Goal: Communication & Community: Answer question/provide support

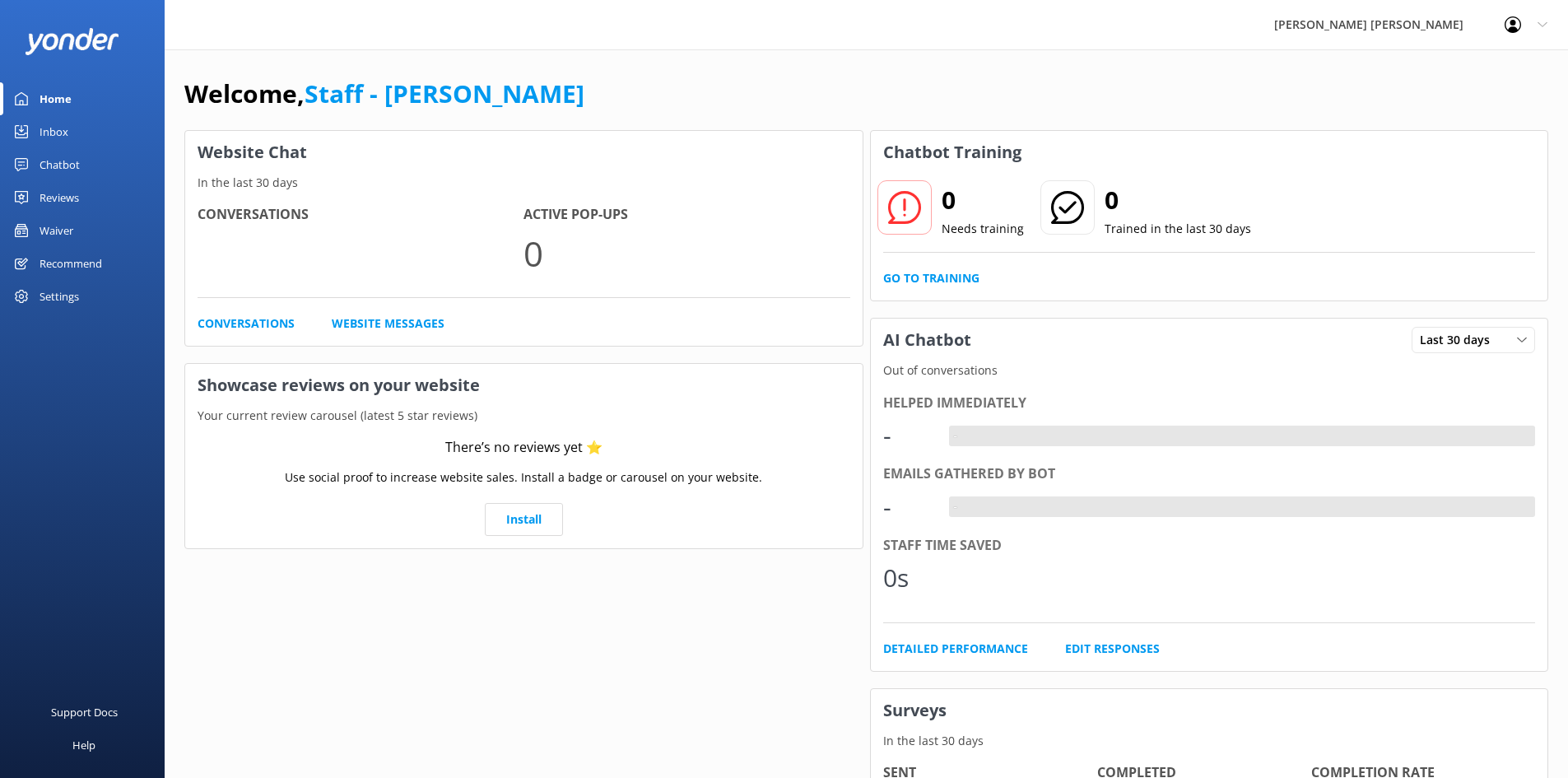
click at [65, 160] on div "Chatbot" at bounding box center [59, 165] width 40 height 33
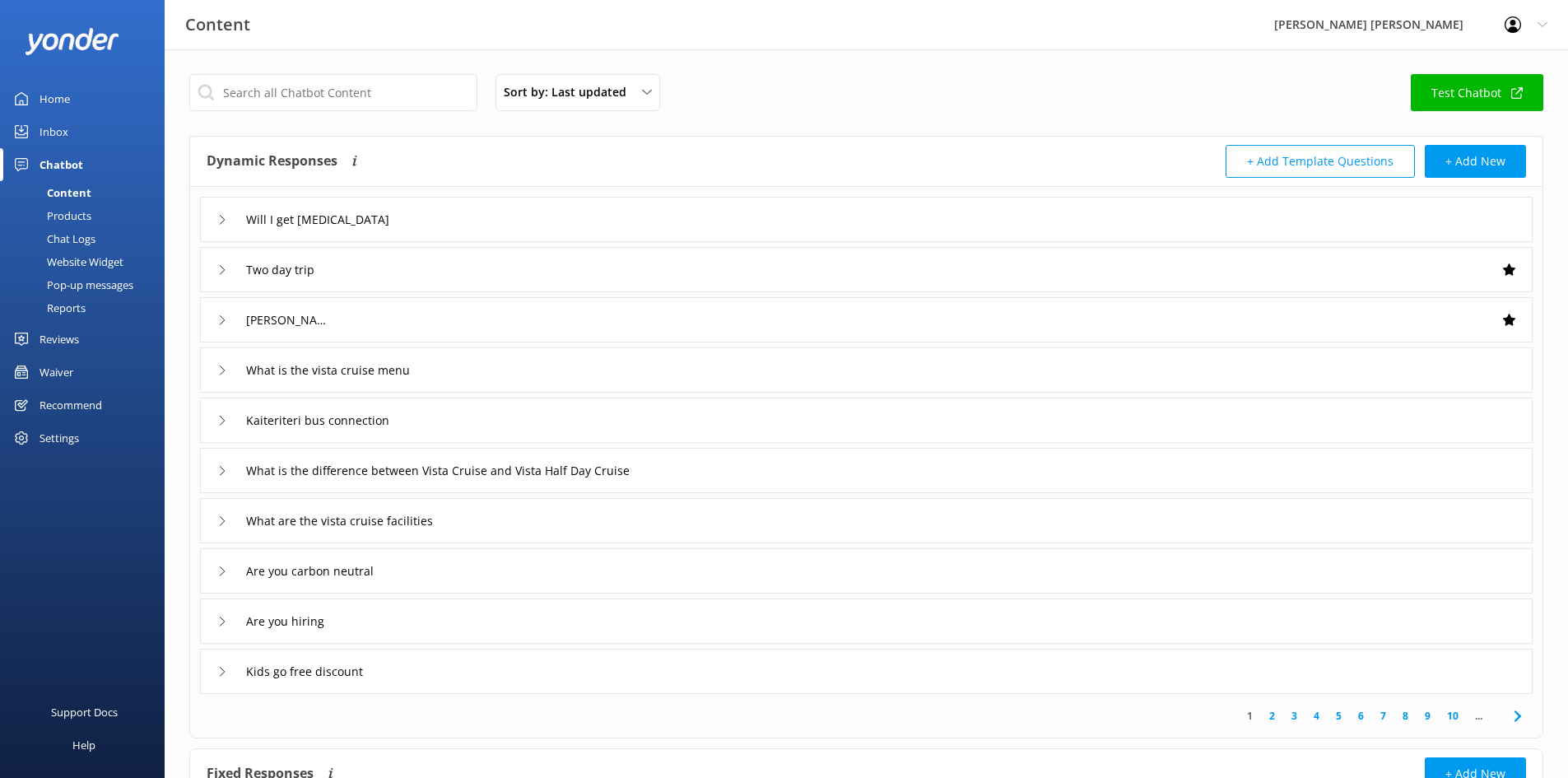
click at [63, 157] on div "Chatbot" at bounding box center [61, 165] width 44 height 33
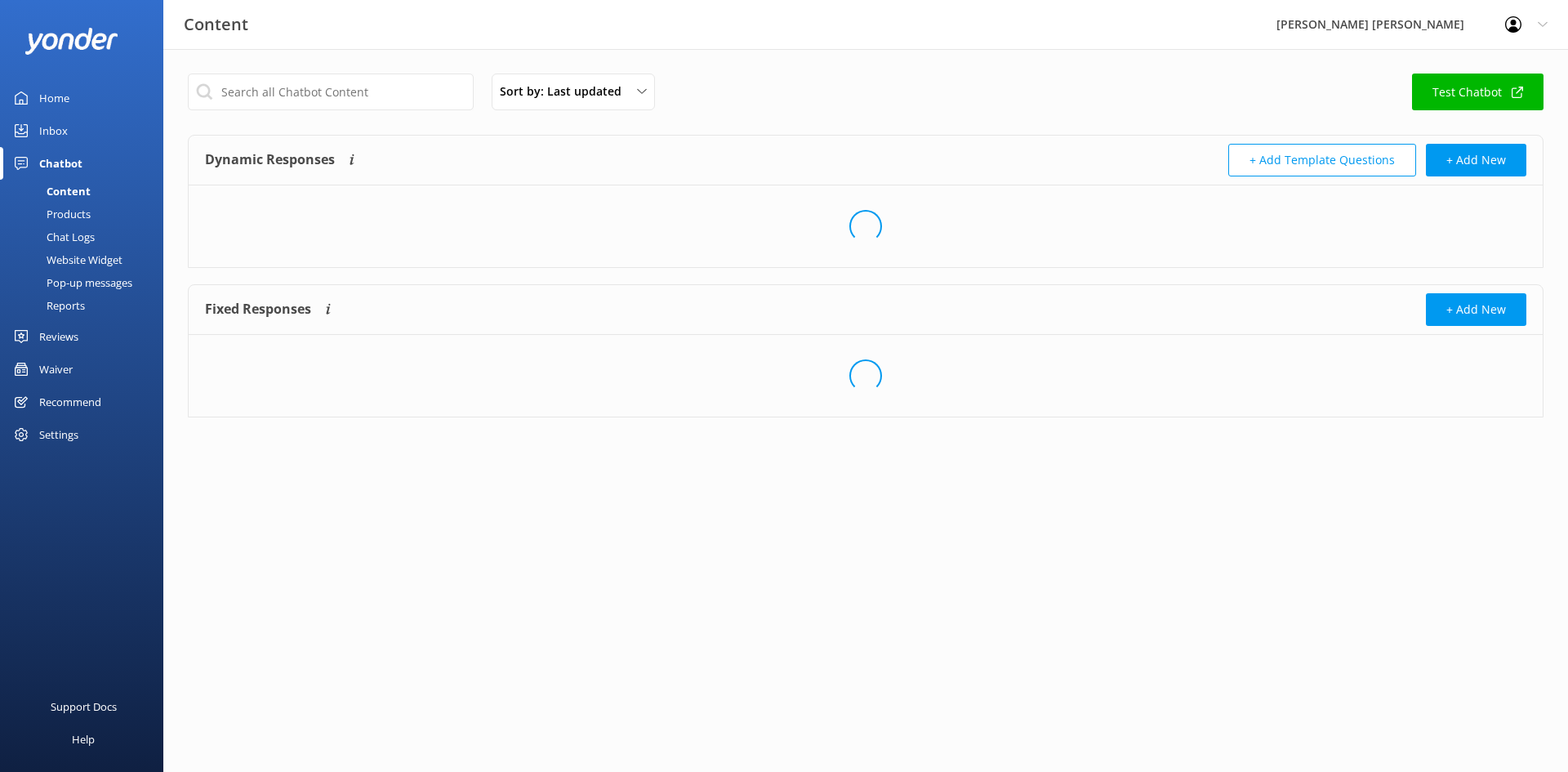
click at [55, 130] on div "Inbox" at bounding box center [53, 131] width 28 height 32
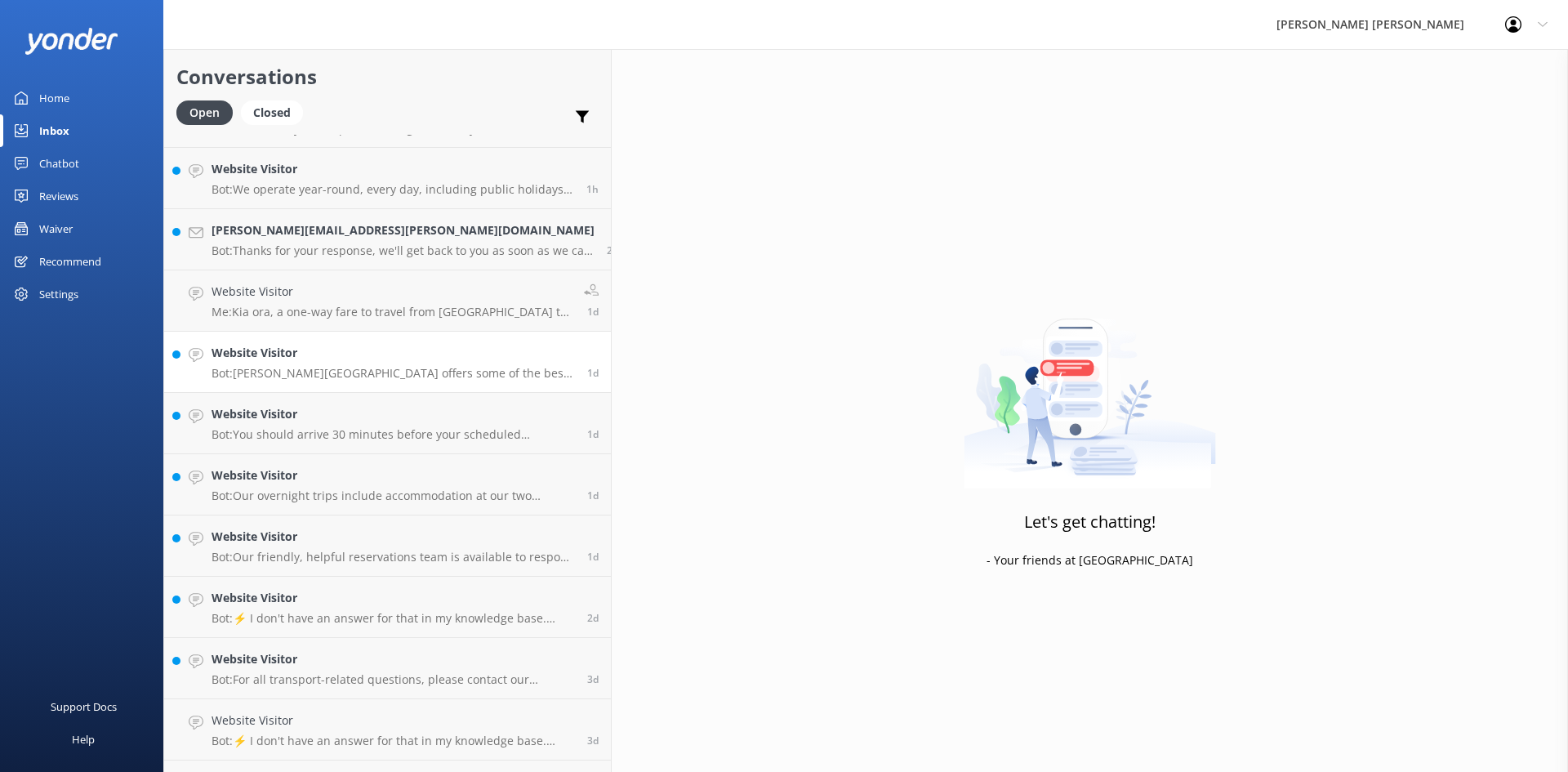
scroll to position [98, 0]
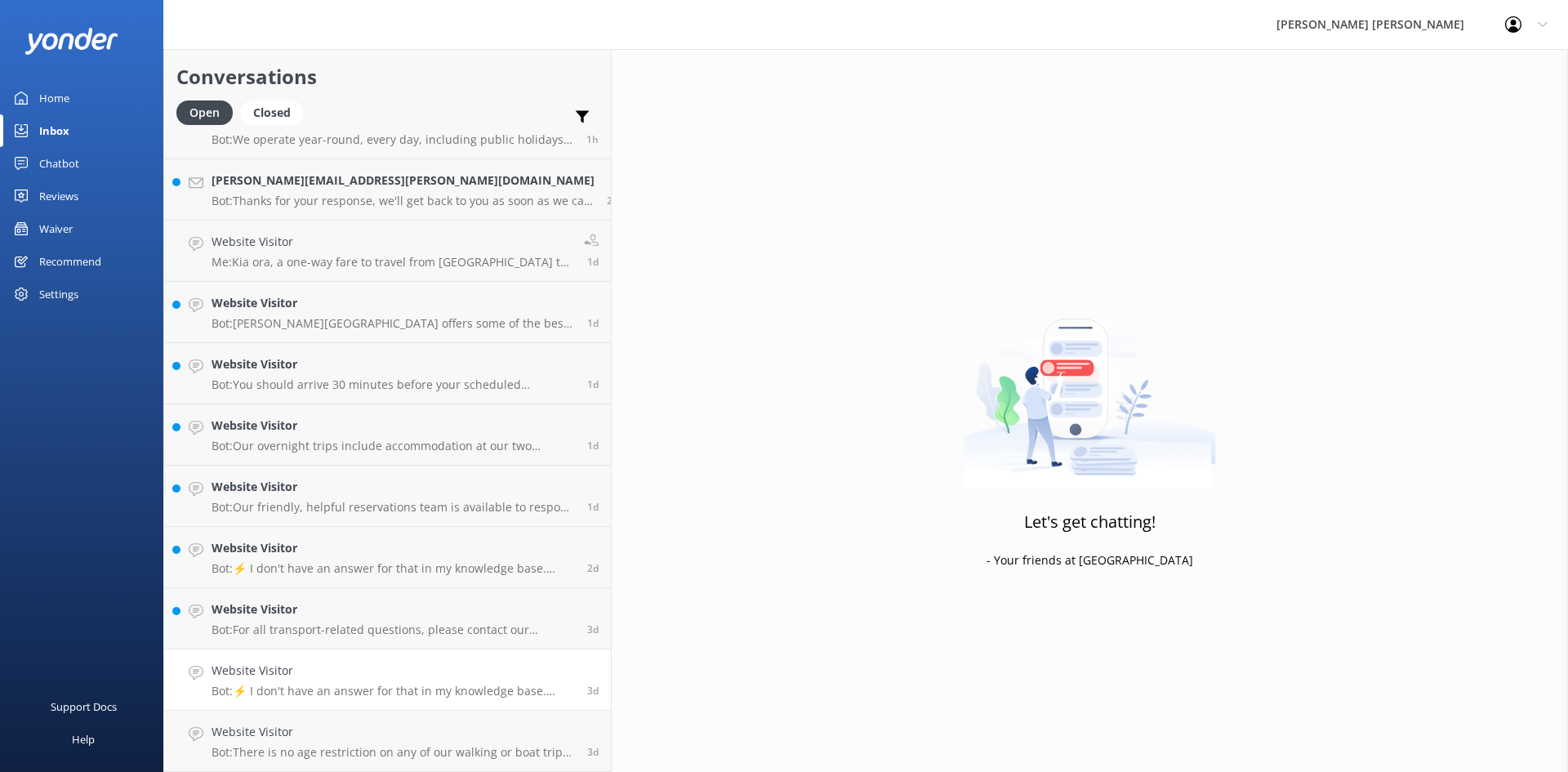
click at [294, 704] on link "Website Visitor Bot: ⚡ I don't have an answer for that in my knowledge base. Pl…" at bounding box center [387, 680] width 447 height 62
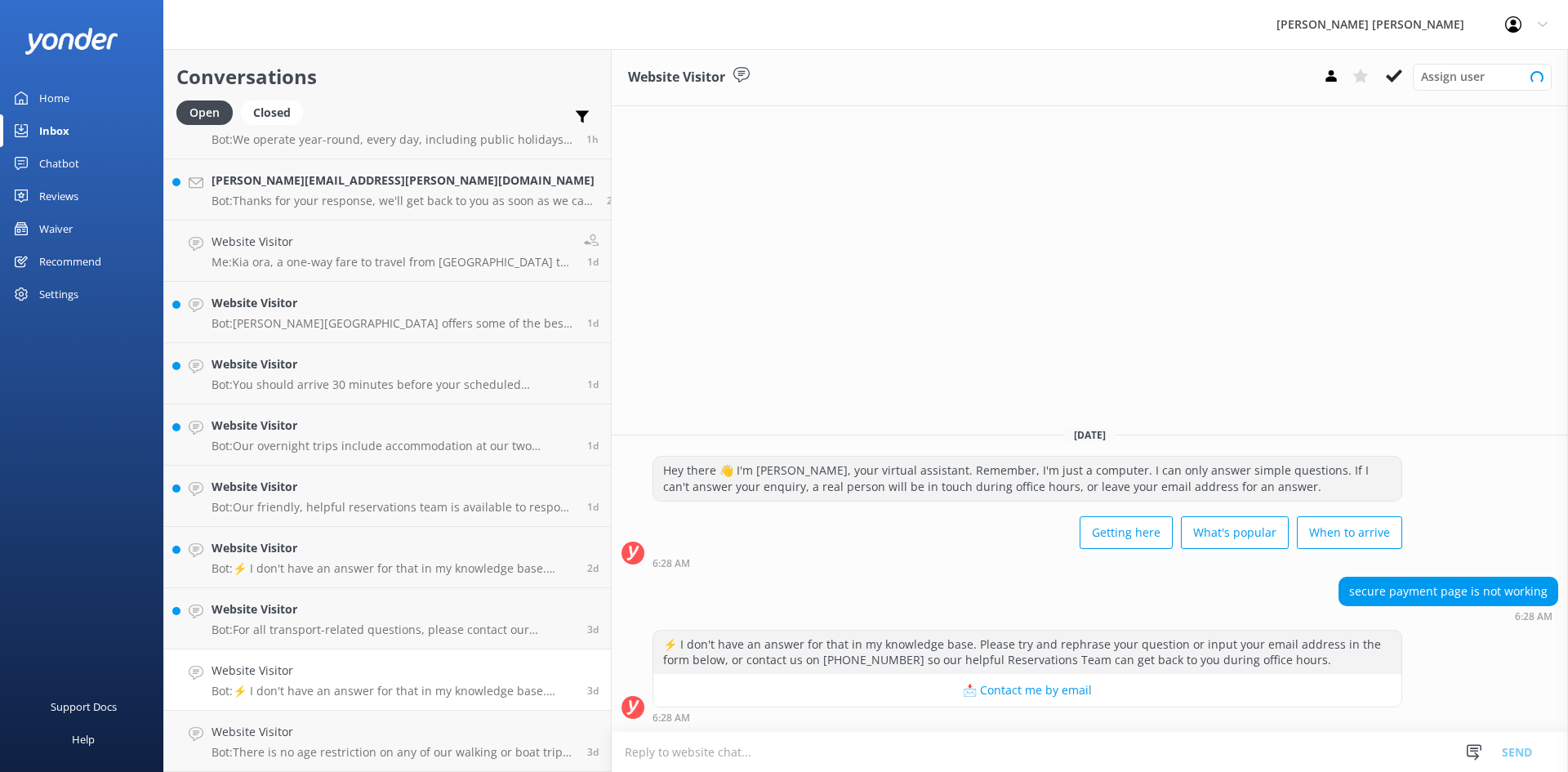
click at [303, 671] on h4 "Website Visitor" at bounding box center [392, 670] width 363 height 18
click at [382, 675] on h4 "Website Visitor" at bounding box center [392, 670] width 363 height 18
click at [1400, 81] on icon at bounding box center [1394, 75] width 16 height 16
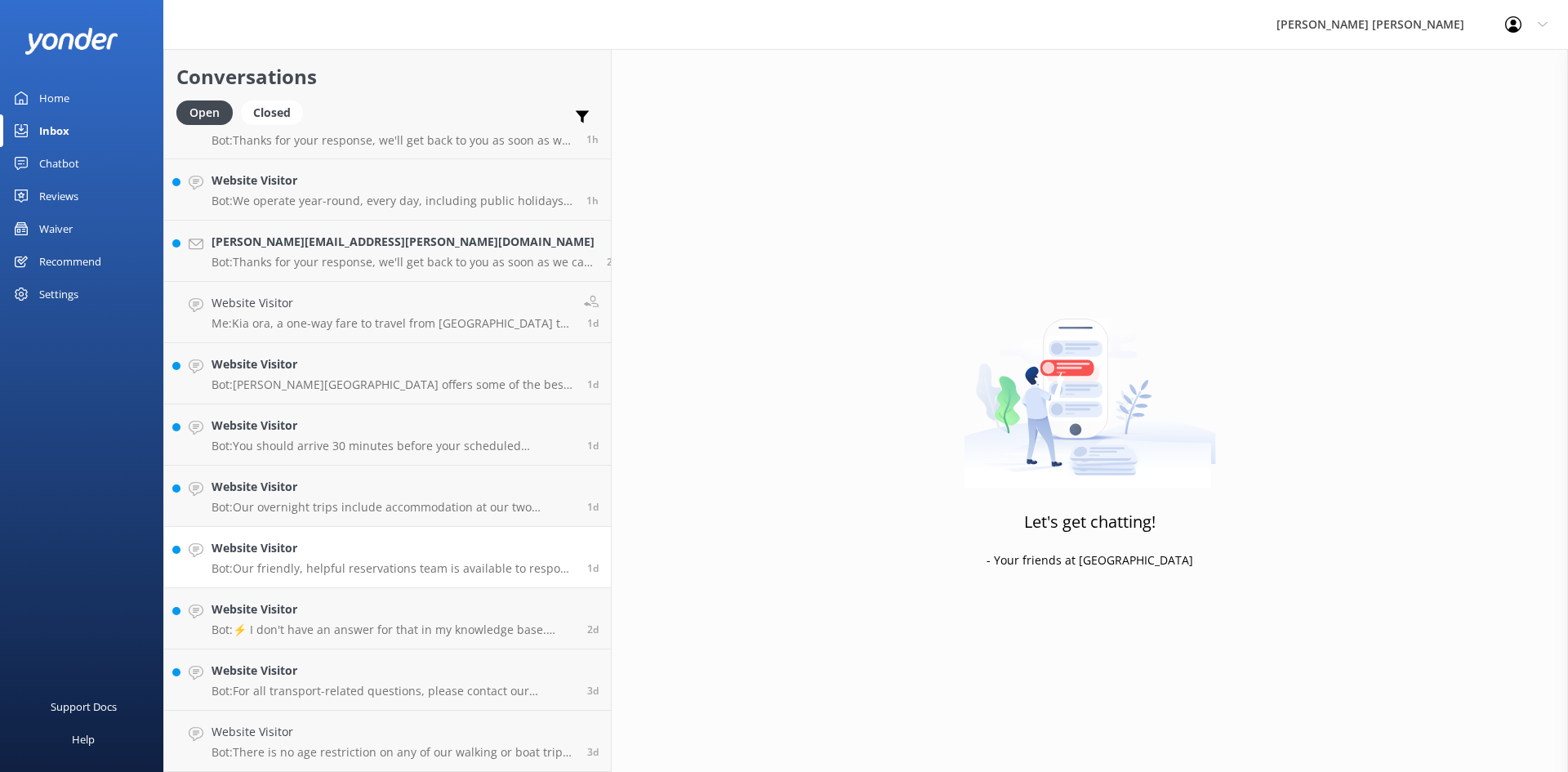
scroll to position [37, 0]
click at [303, 732] on h4 "Website Visitor" at bounding box center [392, 731] width 363 height 18
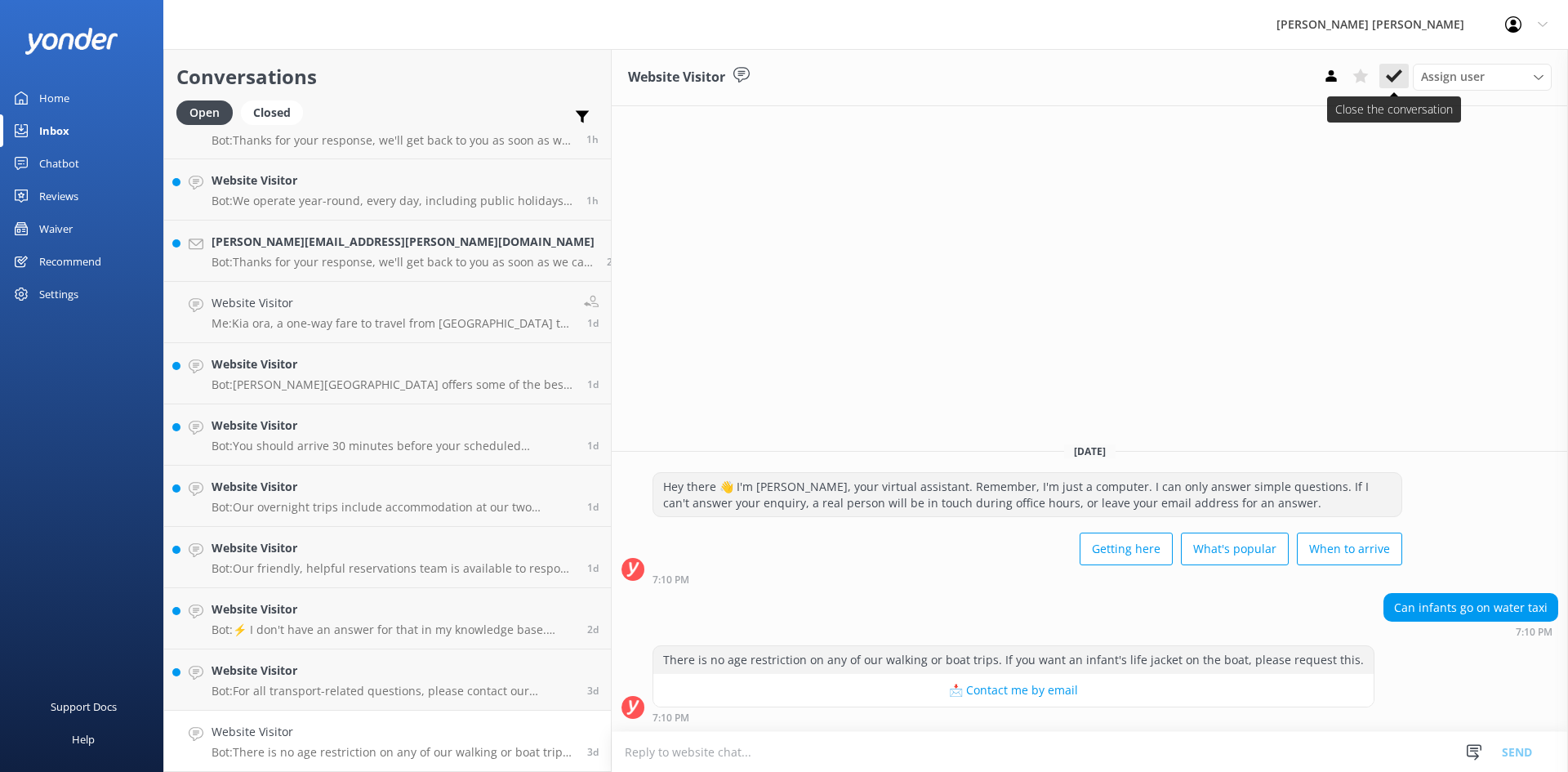
click at [1397, 72] on icon at bounding box center [1394, 75] width 16 height 16
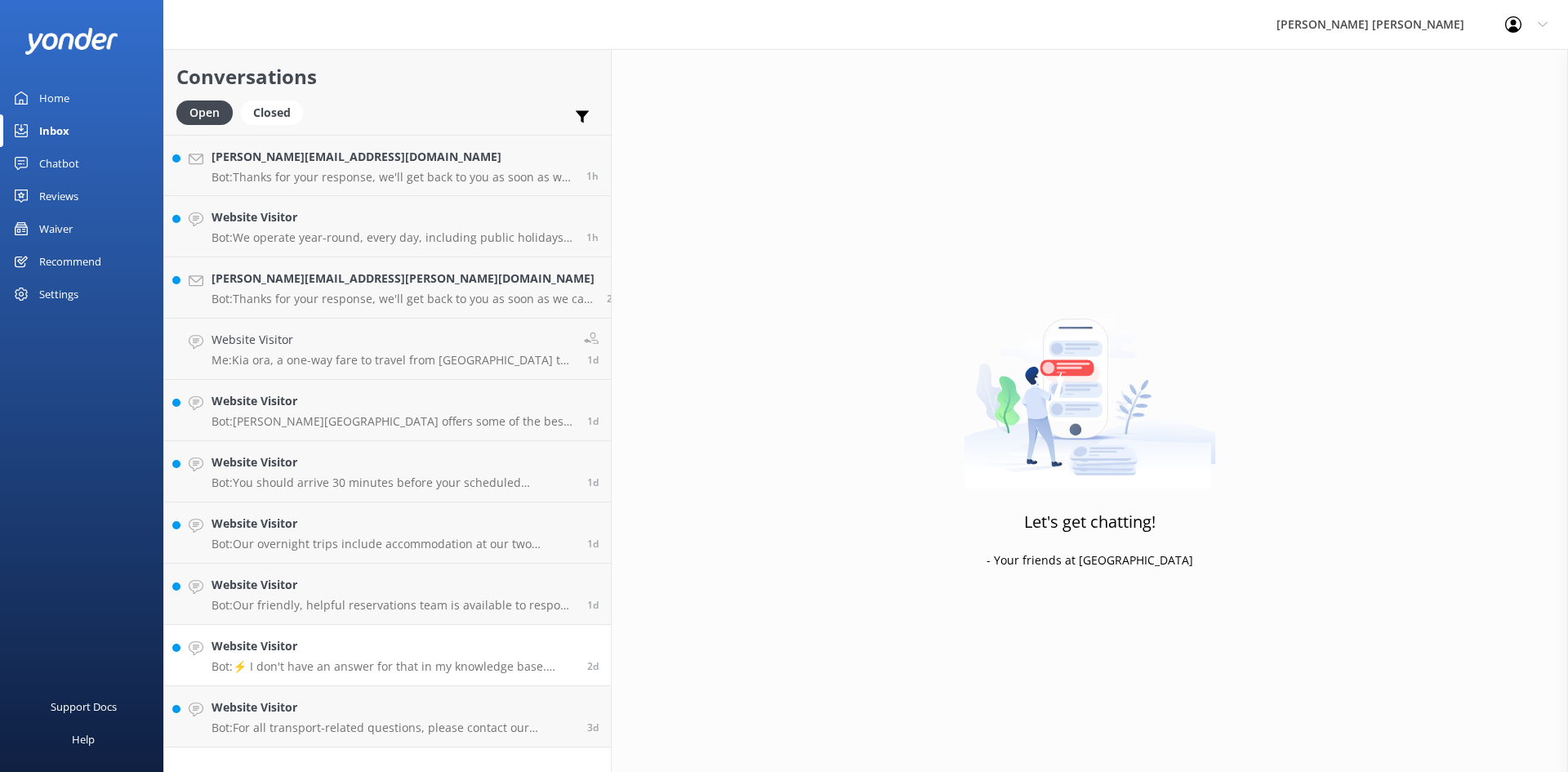
click at [294, 660] on p "Bot: ⚡ I don't have an answer for that in my knowledge base. Please try and rep…" at bounding box center [392, 666] width 363 height 15
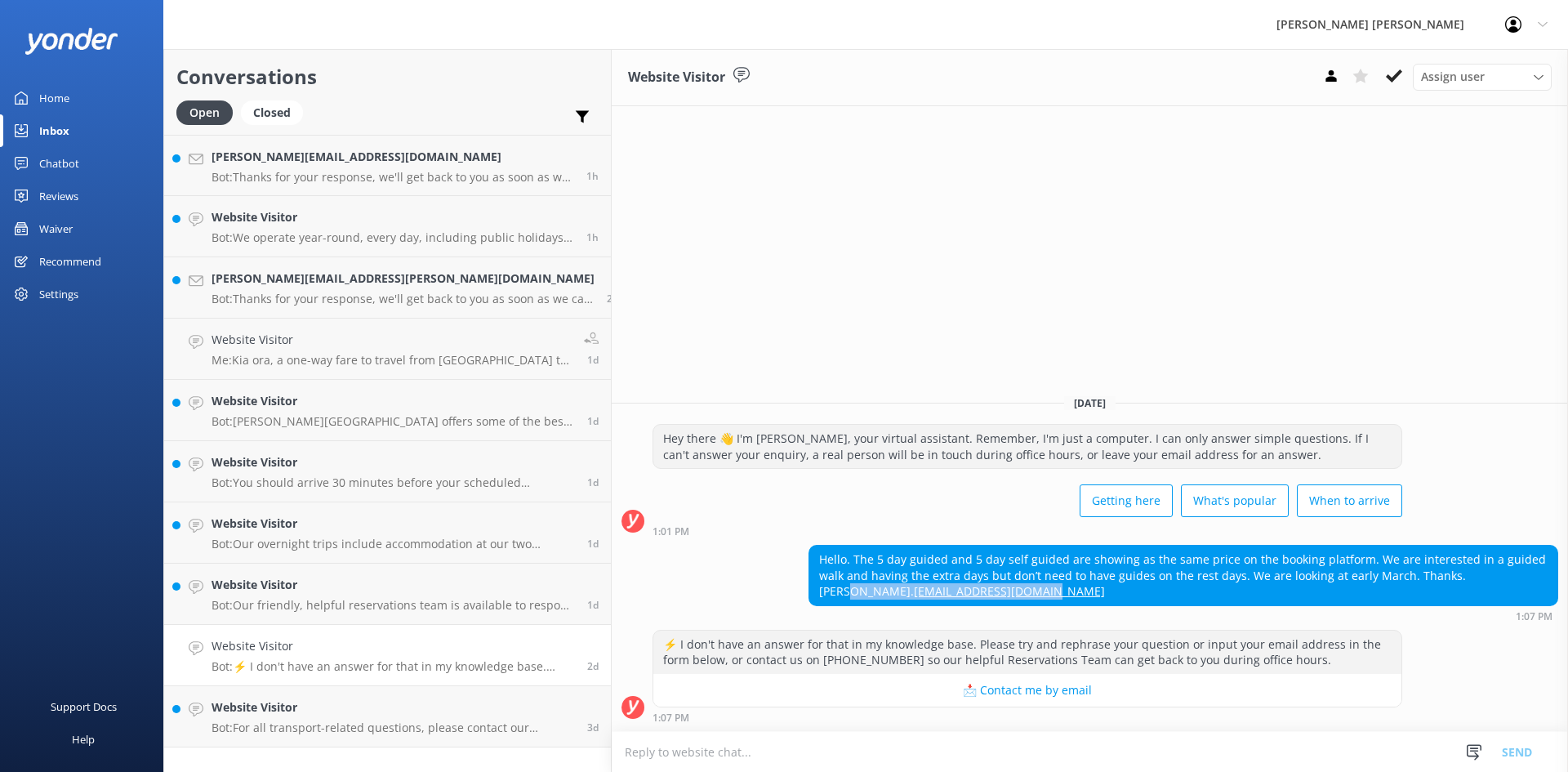
drag, startPoint x: 1429, startPoint y: 585, endPoint x: 1269, endPoint y: 597, distance: 160.4
click at [1269, 597] on div "Hello. The 5 day guided and 5 day self guided are showing as the same price on …" at bounding box center [1183, 575] width 748 height 60
copy div "[EMAIL_ADDRESS][DOMAIN_NAME]"
click at [1416, 610] on div "1:07 PM" at bounding box center [1183, 616] width 750 height 11
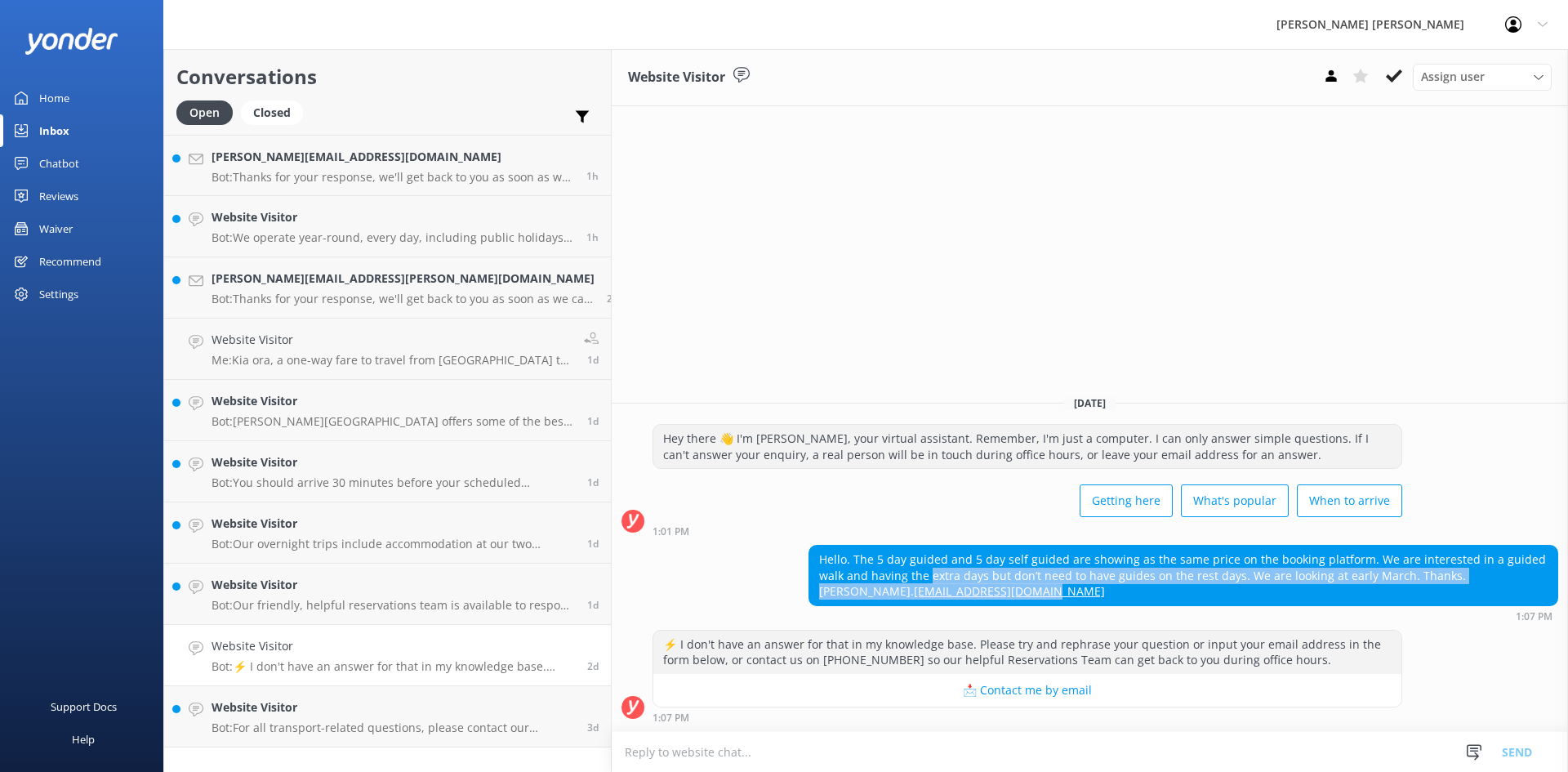
drag, startPoint x: 1429, startPoint y: 596, endPoint x: 723, endPoint y: 584, distance: 706.1
click at [810, 584] on div "Hello. The 5 day guided and 5 day self guided are showing as the same price on …" at bounding box center [1183, 575] width 748 height 60
copy div "extra days but don’t need to have guides on the rest days. We are looking at ea…"
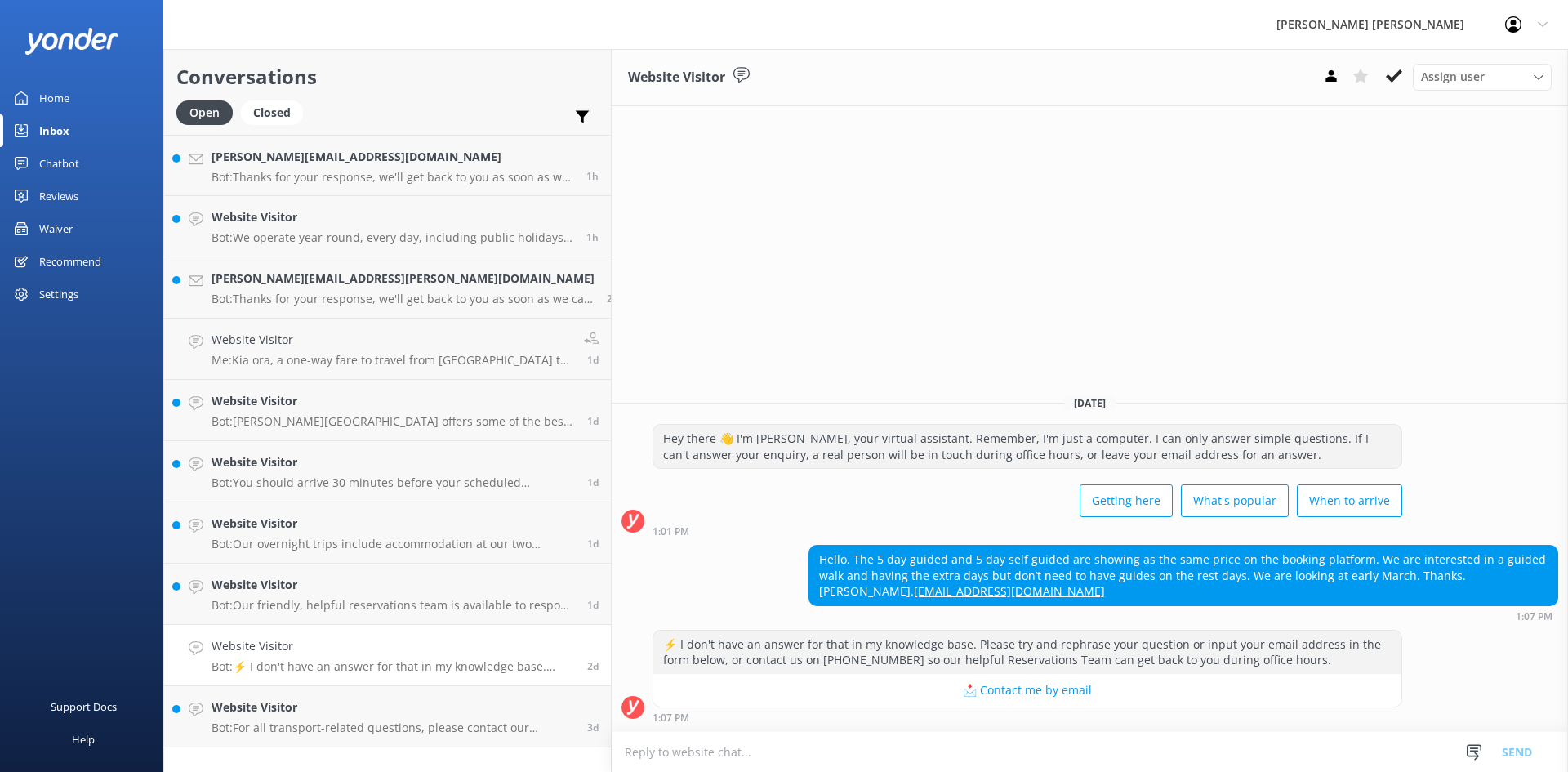
drag, startPoint x: 1393, startPoint y: 629, endPoint x: 1398, endPoint y: 611, distance: 18.7
click at [1394, 628] on div "[DATE] Hey there 👋 I'm [PERSON_NAME], your virtual assistant. Remember, I'm jus…" at bounding box center [1090, 556] width 957 height 350
click at [1416, 592] on div "Hello. The 5 day guided and 5 day self guided are showing as the same price on …" at bounding box center [1183, 575] width 748 height 60
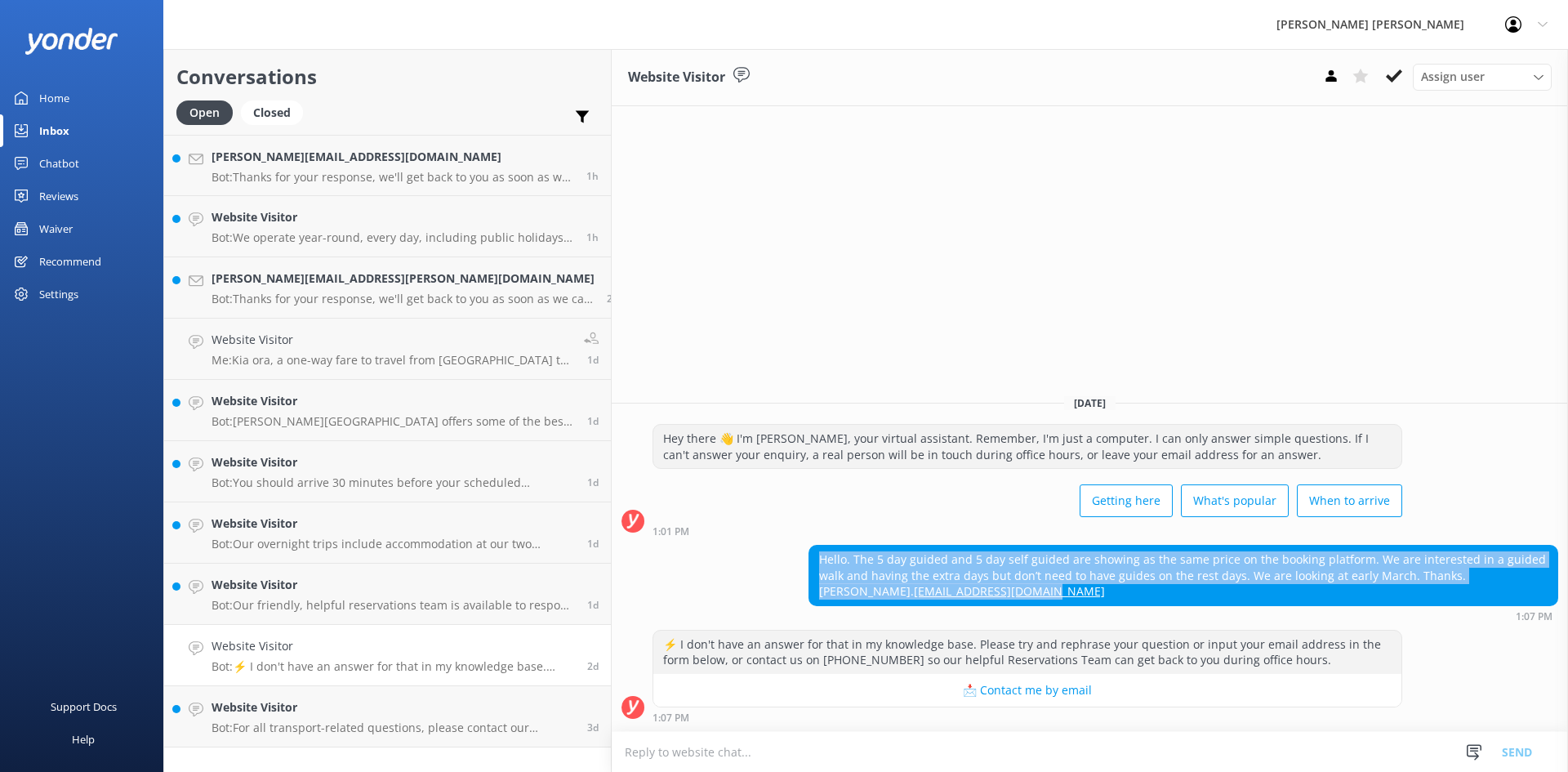
drag, startPoint x: 1423, startPoint y: 591, endPoint x: 704, endPoint y: 566, distance: 719.4
click at [704, 566] on div "Hello. The 5 day guided and 5 day self guided are showing as the same price on …" at bounding box center [1090, 583] width 957 height 77
copy div "Hello. The 5 day guided and 5 day self guided are showing as the same price on …"
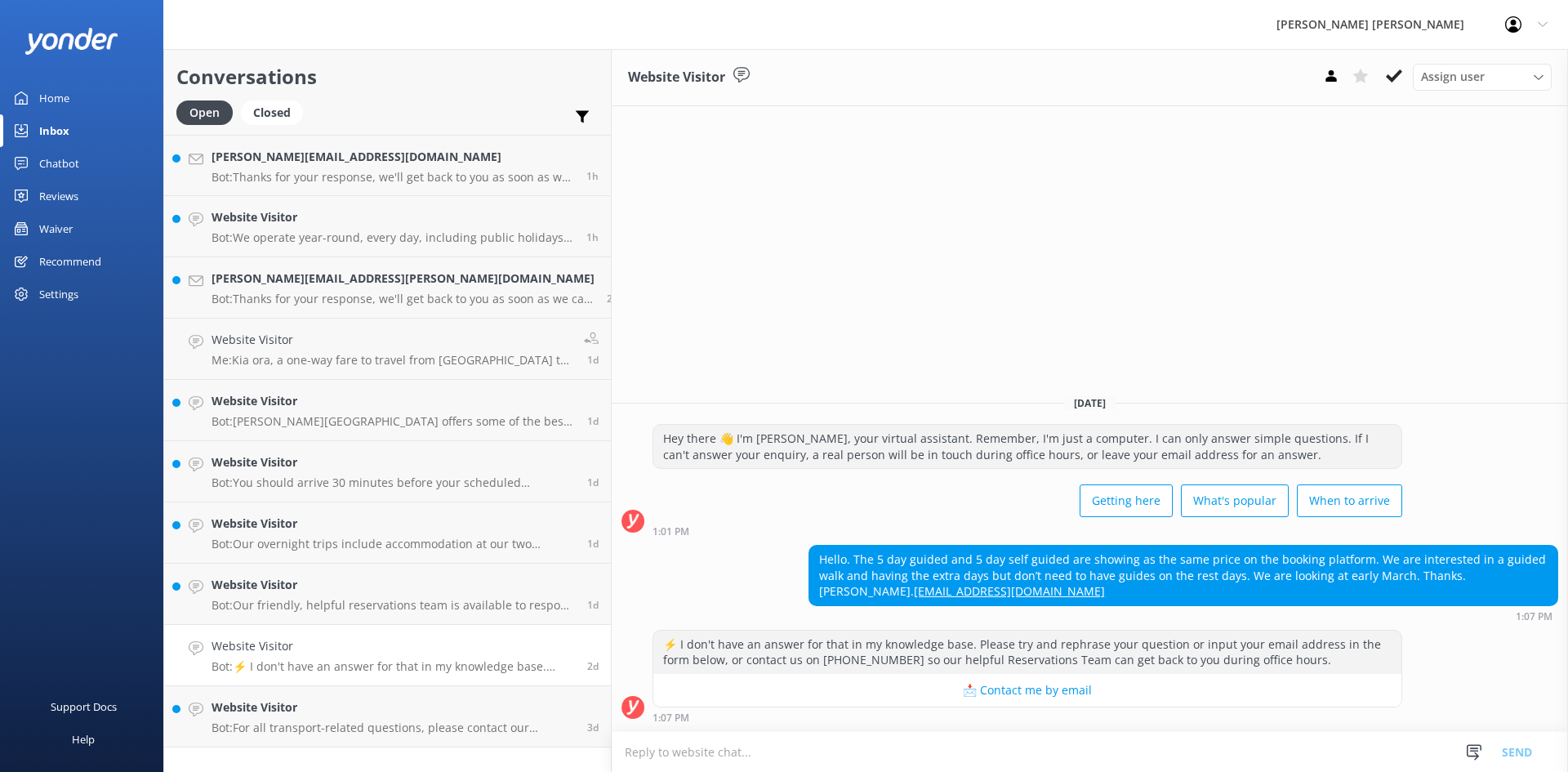
click at [1436, 630] on div "⚡ I don't have an answer for that in my knowledge base. Please try and rephrase…" at bounding box center [1090, 676] width 957 height 93
click at [838, 732] on textarea at bounding box center [1090, 751] width 957 height 40
type textarea "email sent to client - [PERSON_NAME]"
click at [1513, 756] on button "Send" at bounding box center [1518, 751] width 62 height 41
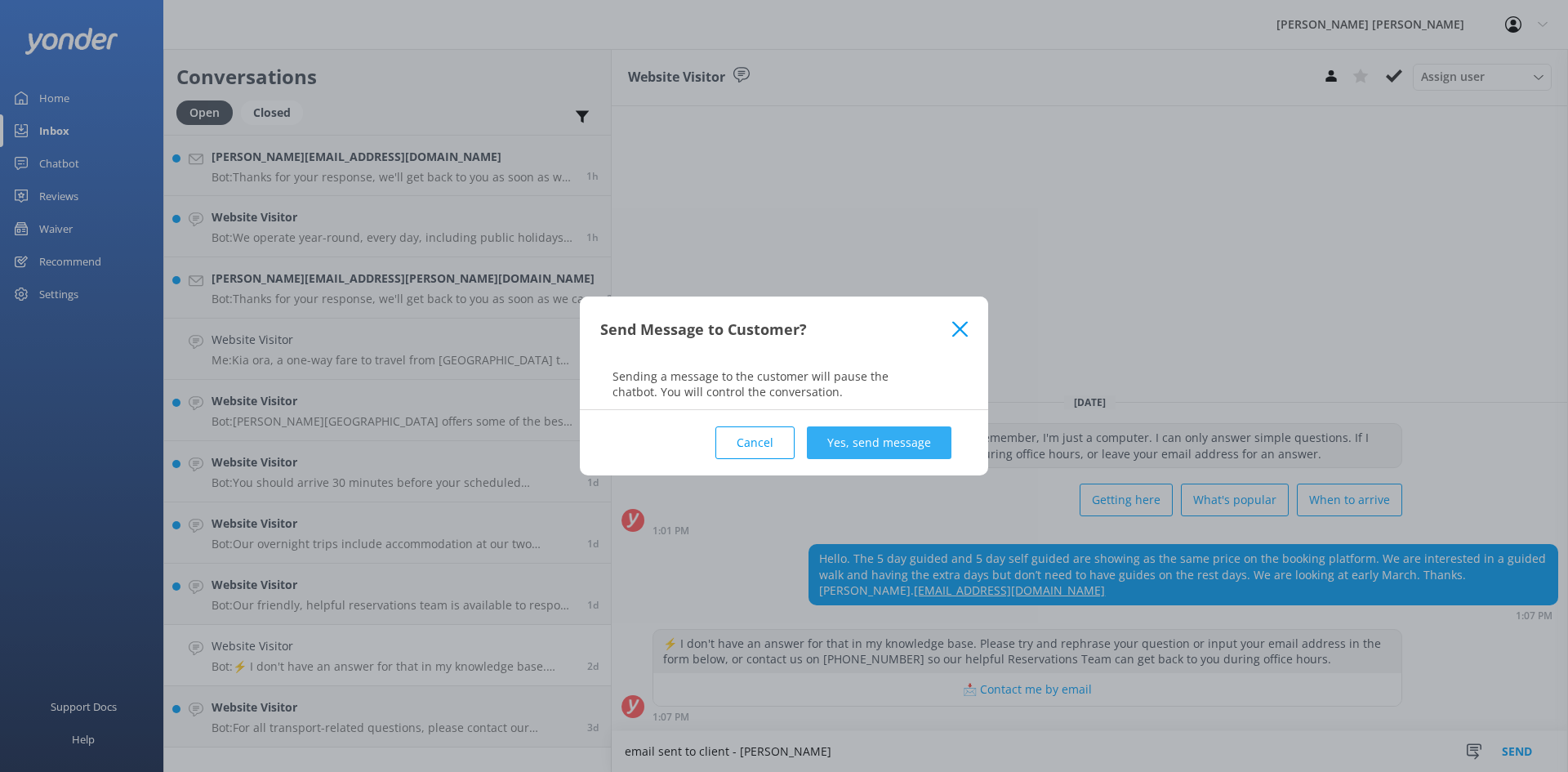
click at [885, 451] on button "Yes, send message" at bounding box center [879, 443] width 144 height 32
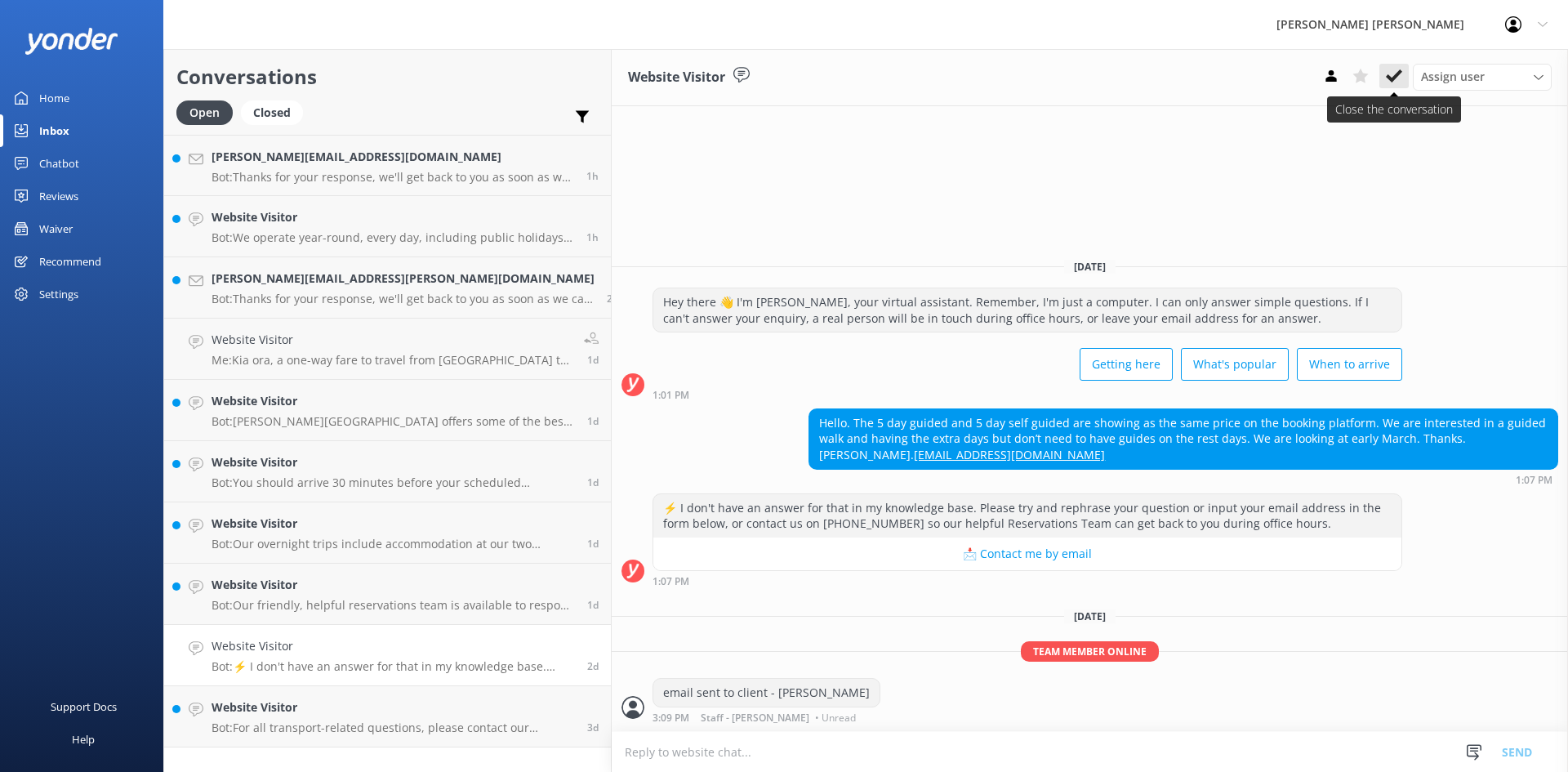
click at [1388, 72] on icon at bounding box center [1394, 75] width 16 height 16
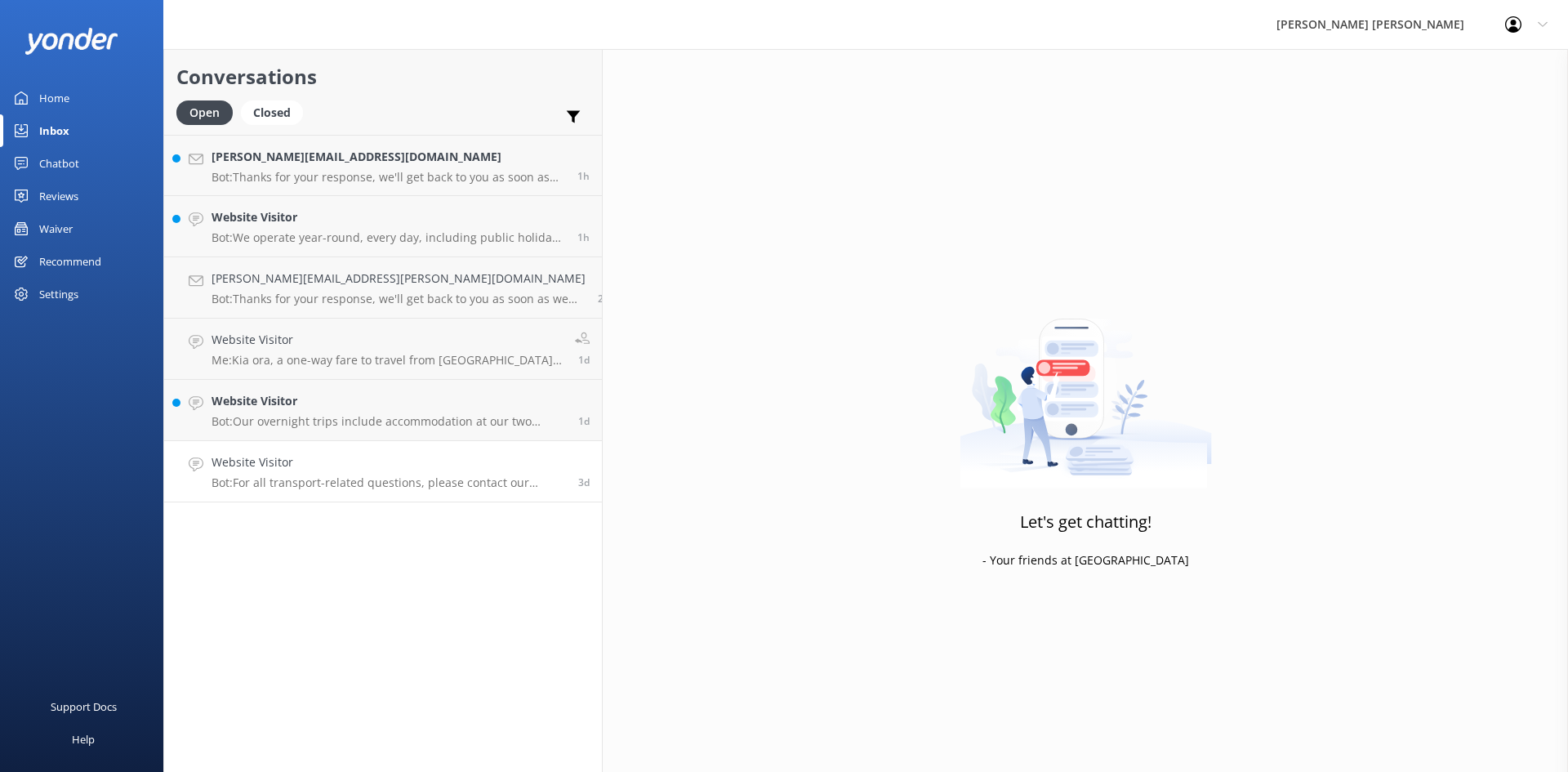
click at [363, 479] on p "Bot: For all transport-related questions, please contact our Reservations Team …" at bounding box center [388, 482] width 355 height 15
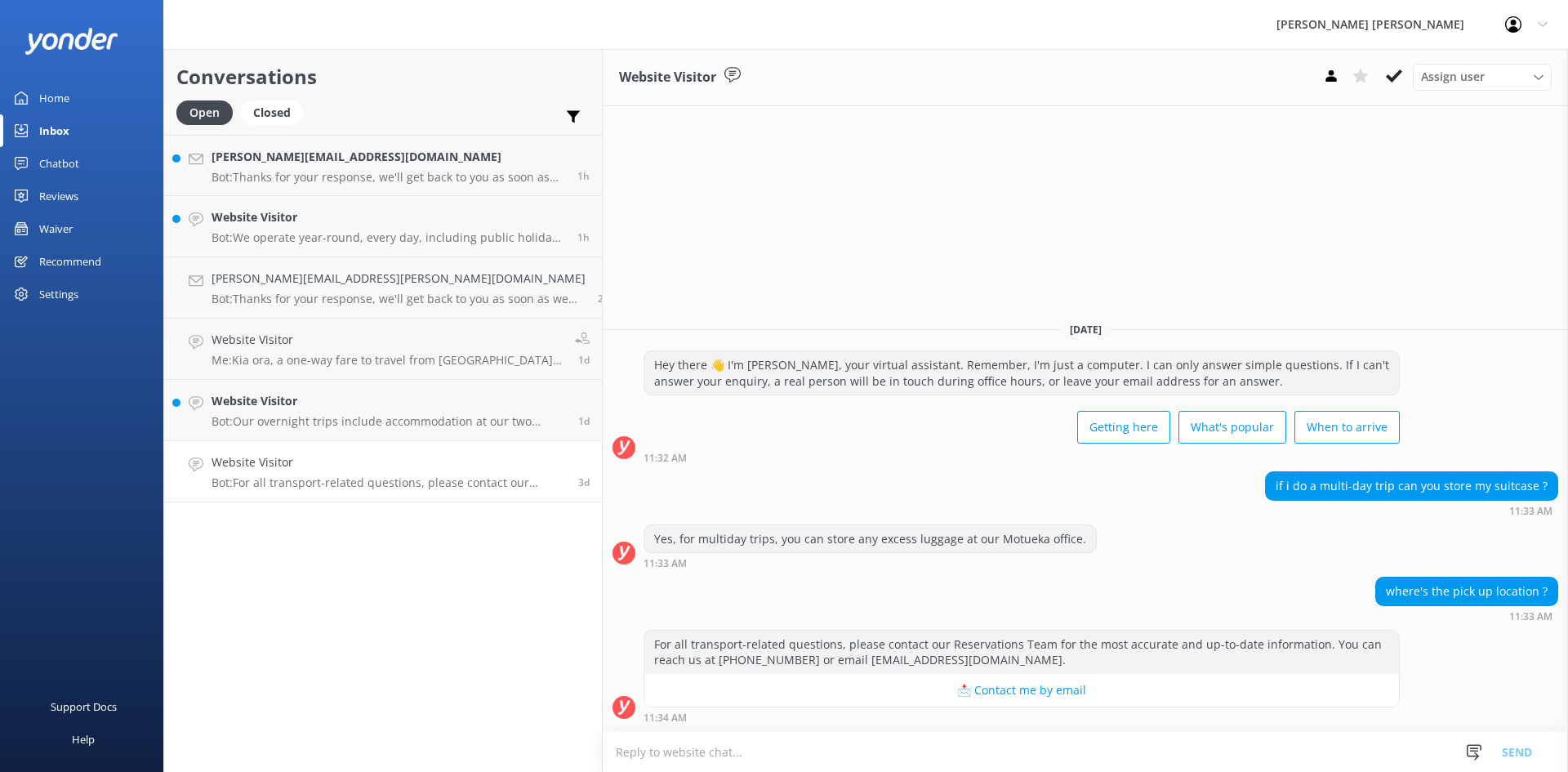
click at [970, 751] on textarea at bounding box center [1085, 751] width 965 height 40
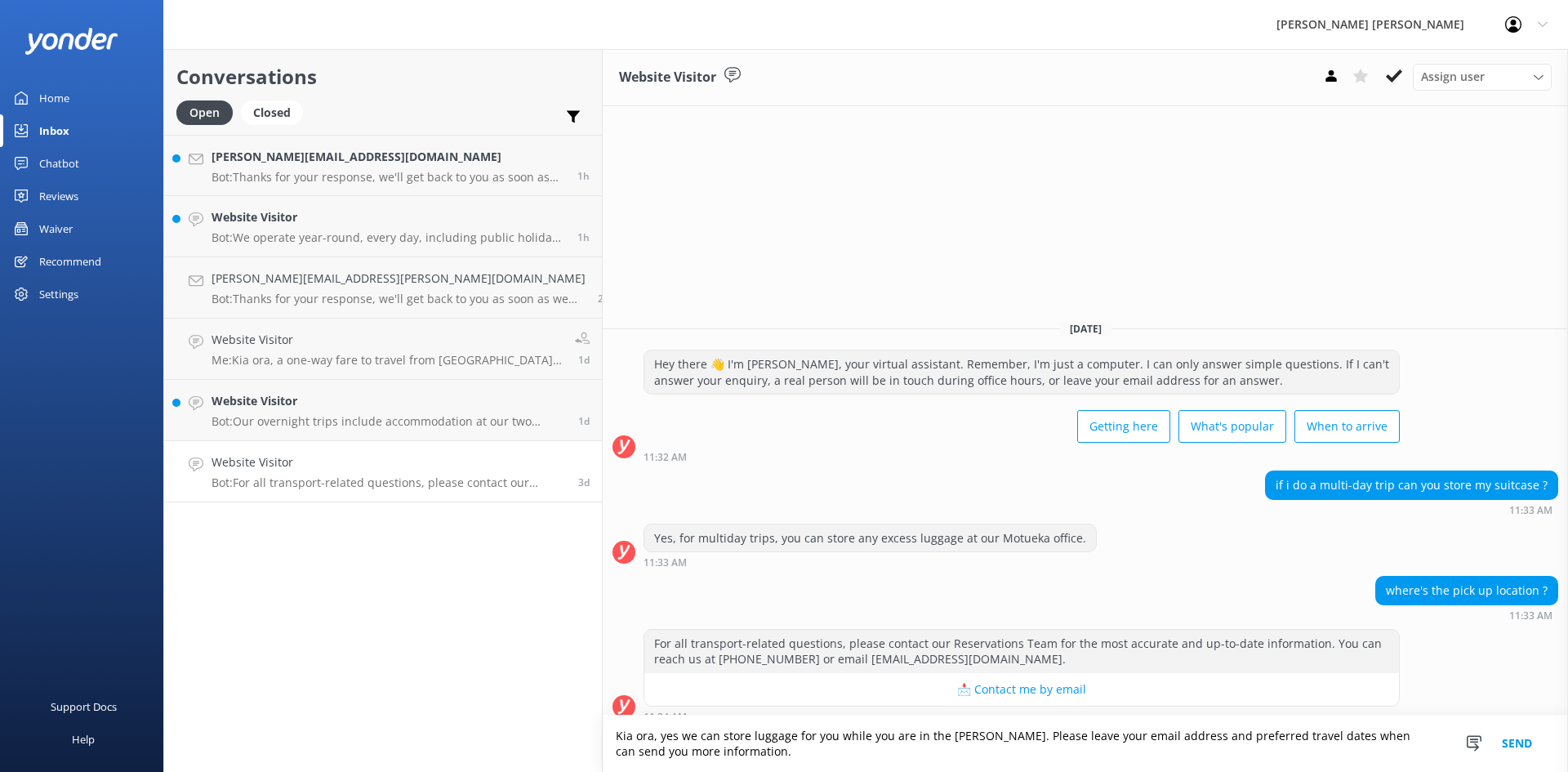
type textarea "Kia ora, yes we can store luggage for you while you are in the [PERSON_NAME]. P…"
click at [1516, 747] on button "Send" at bounding box center [1518, 744] width 62 height 56
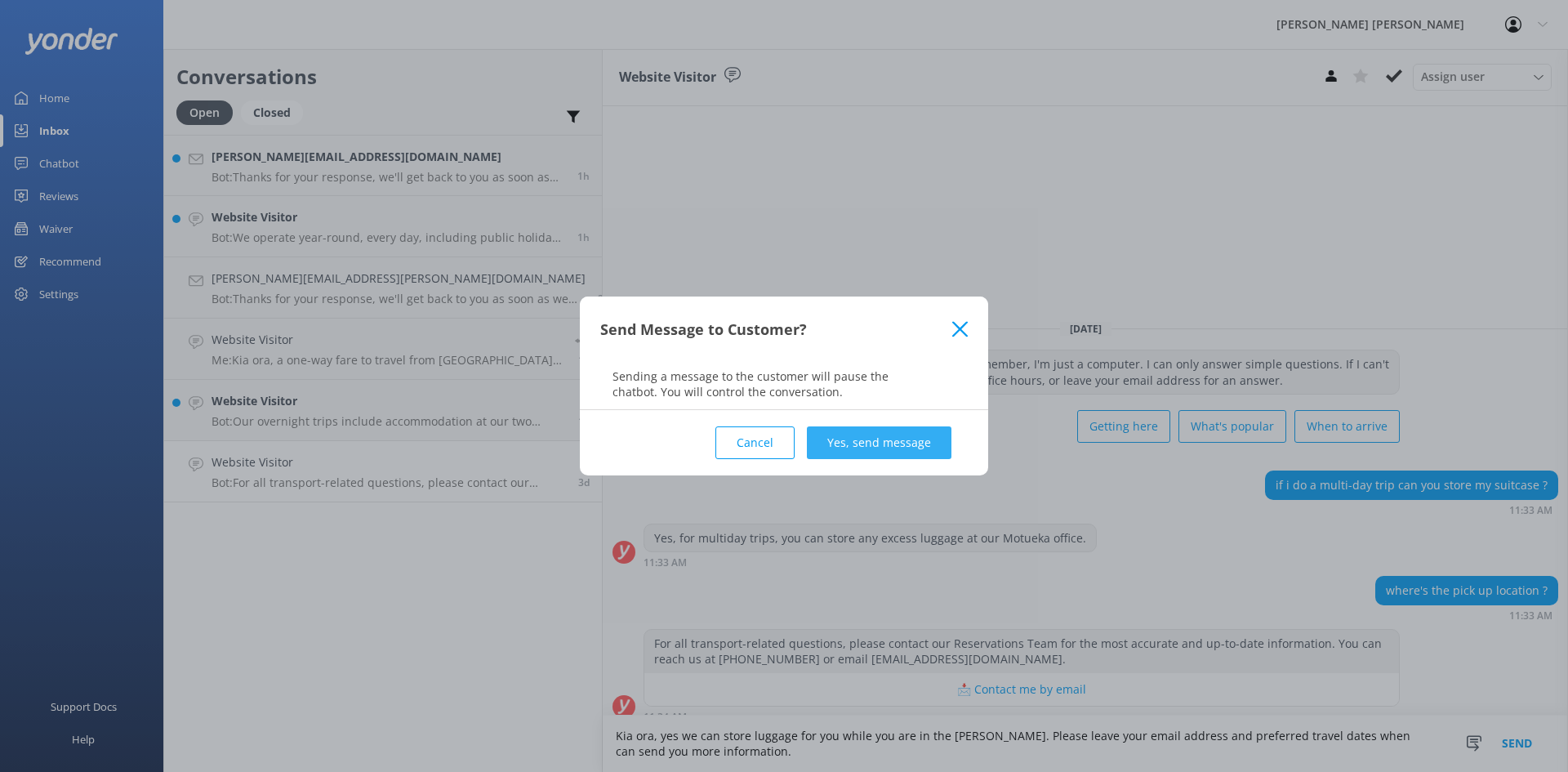
click at [901, 439] on button "Yes, send message" at bounding box center [879, 443] width 144 height 32
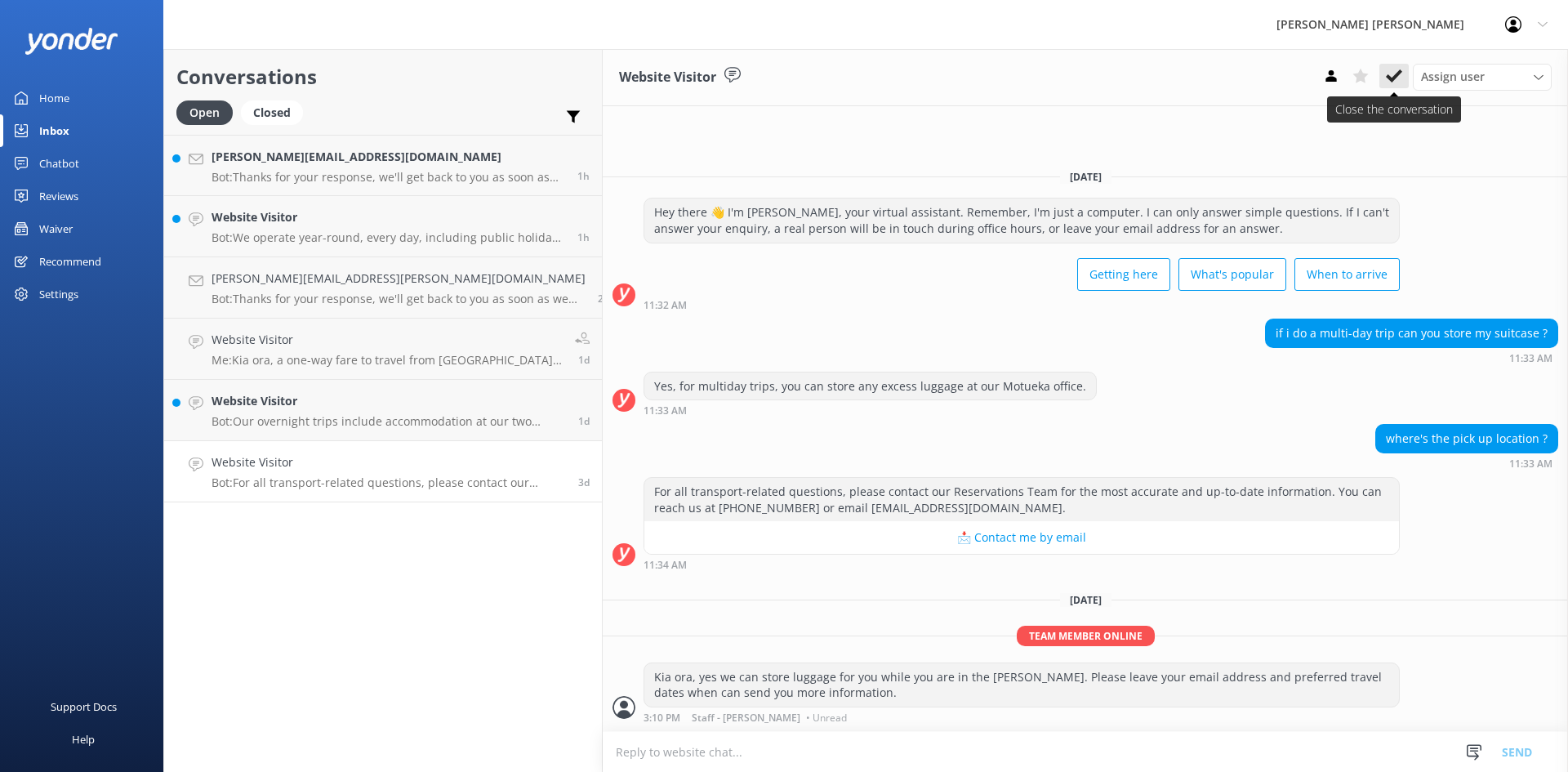
click at [1398, 70] on icon at bounding box center [1394, 75] width 16 height 16
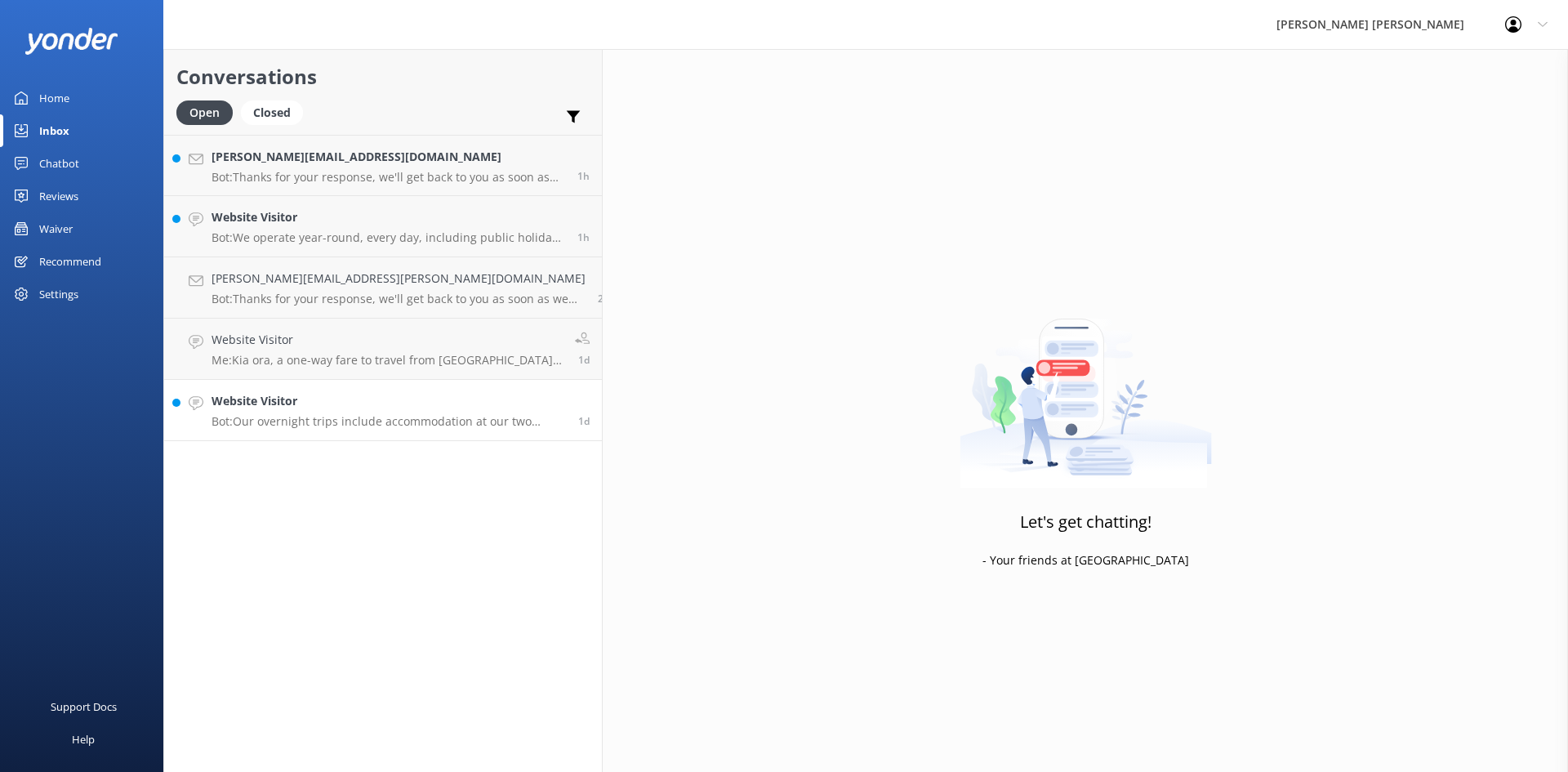
click at [343, 409] on h4 "Website Visitor" at bounding box center [388, 401] width 355 height 18
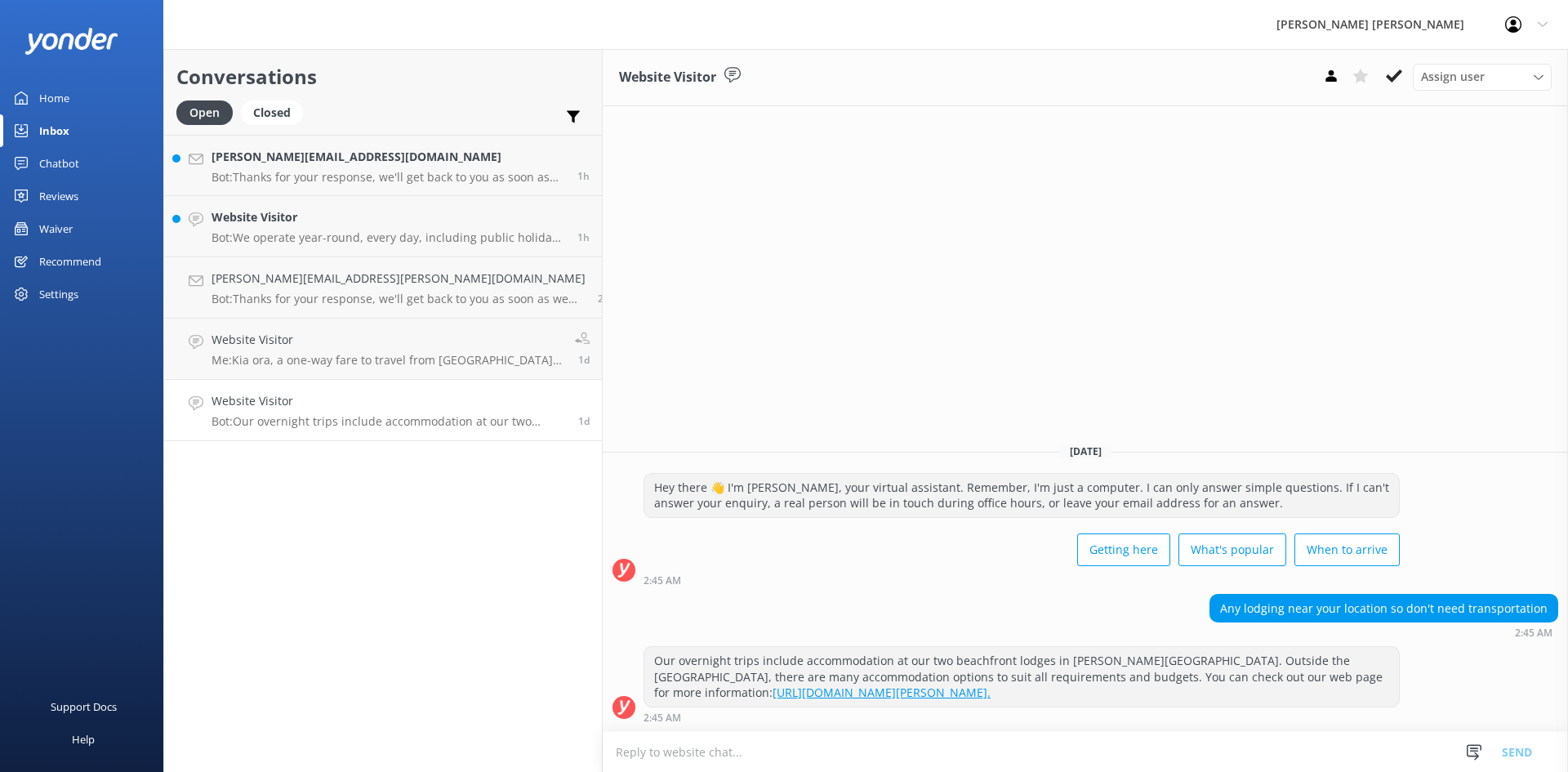
click at [364, 427] on p "Bot: Our overnight trips include accommodation at our two beachfront lodges in …" at bounding box center [388, 421] width 355 height 15
click at [334, 407] on h4 "Website Visitor" at bounding box center [388, 401] width 355 height 18
click at [1401, 73] on use at bounding box center [1394, 75] width 16 height 13
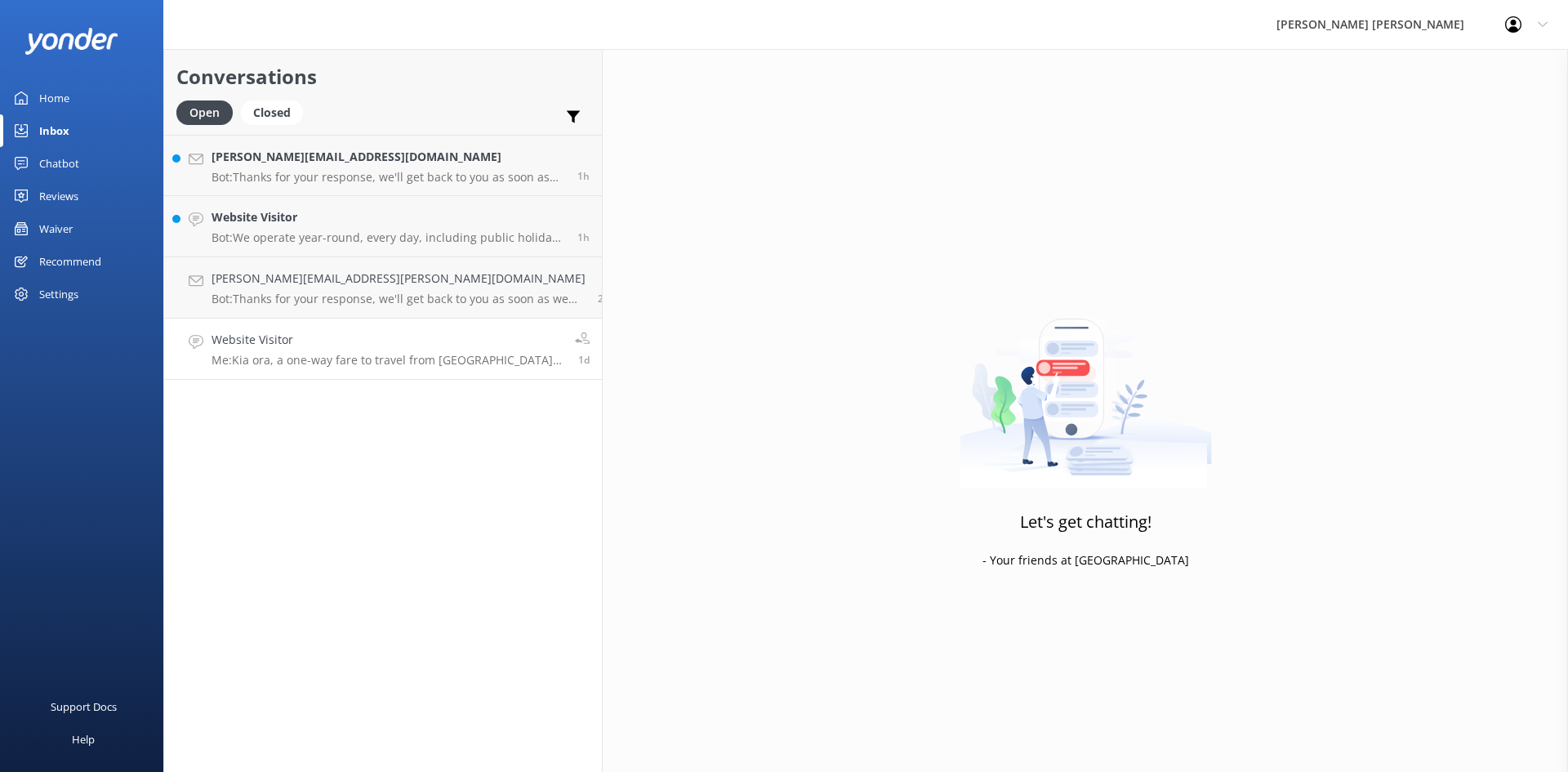
click at [393, 366] on p "Me: Kia ora, a one-way fare to travel from [GEOGRAPHIC_DATA] to [GEOGRAPHIC_DAT…" at bounding box center [386, 360] width 351 height 15
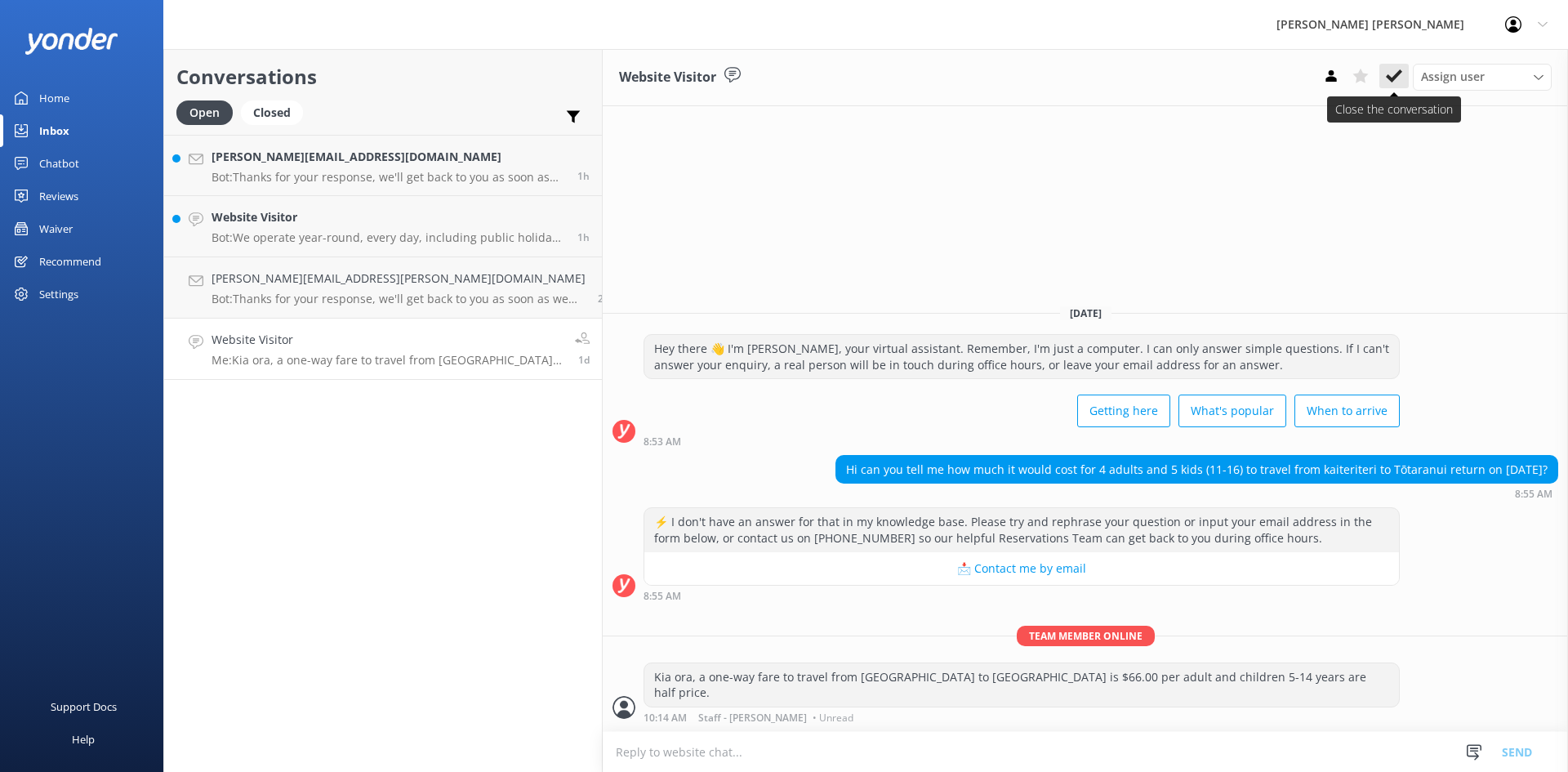
click at [1389, 73] on icon at bounding box center [1394, 75] width 16 height 16
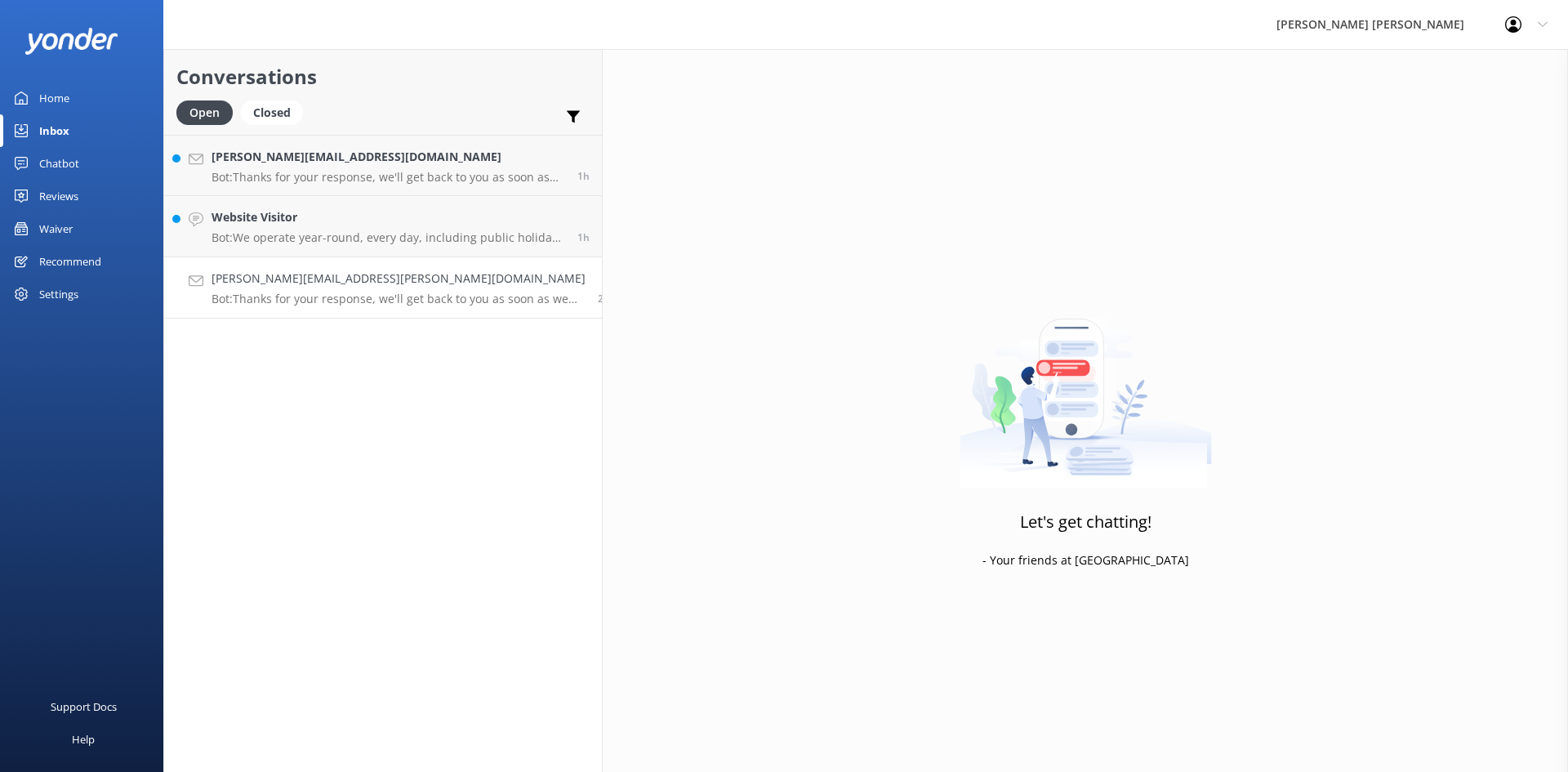
click at [330, 284] on h4 "[PERSON_NAME][EMAIL_ADDRESS][PERSON_NAME][DOMAIN_NAME]" at bounding box center [398, 278] width 374 height 18
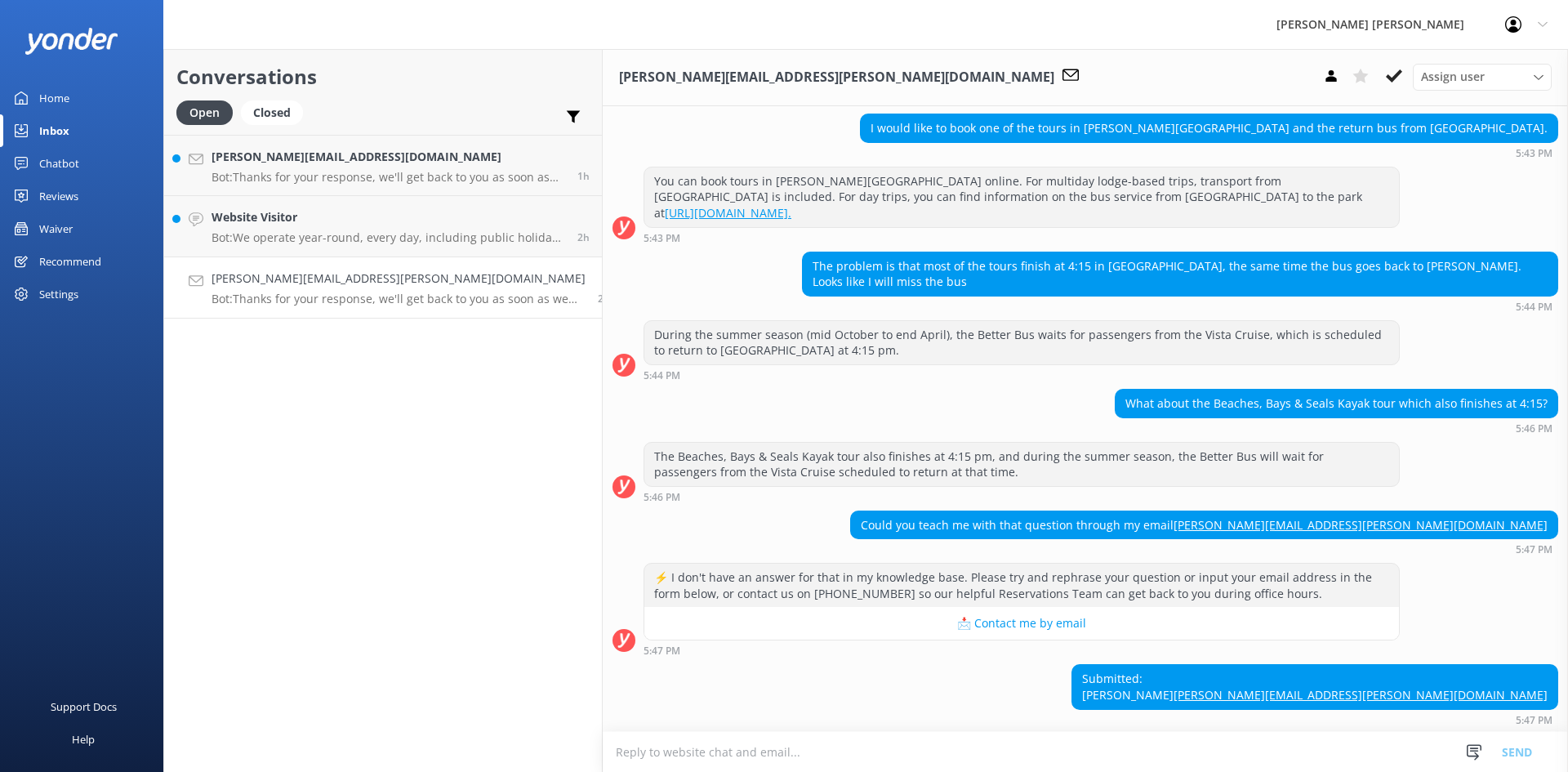
scroll to position [195, 0]
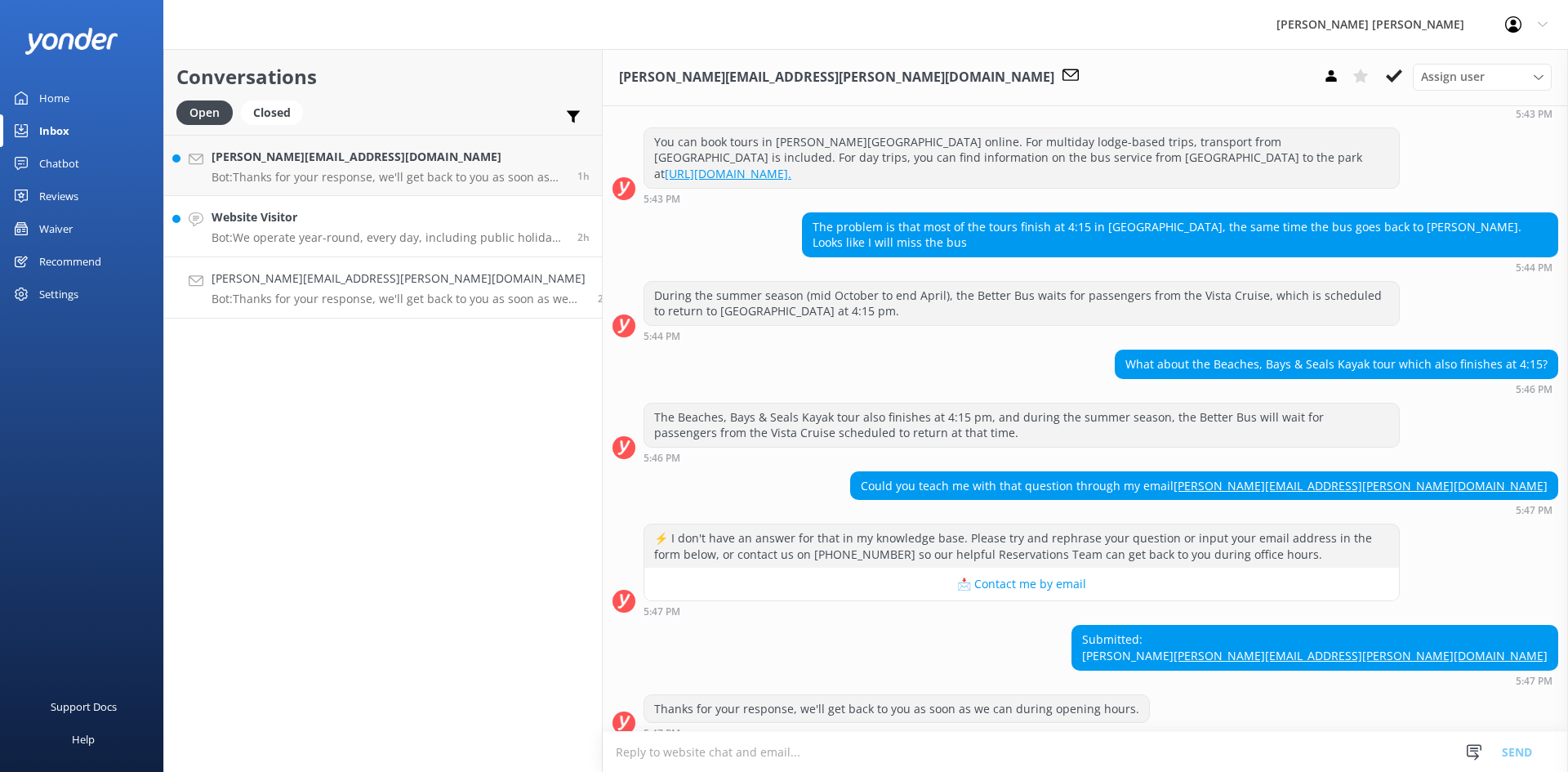
click at [296, 210] on h4 "Website Visitor" at bounding box center [388, 217] width 354 height 18
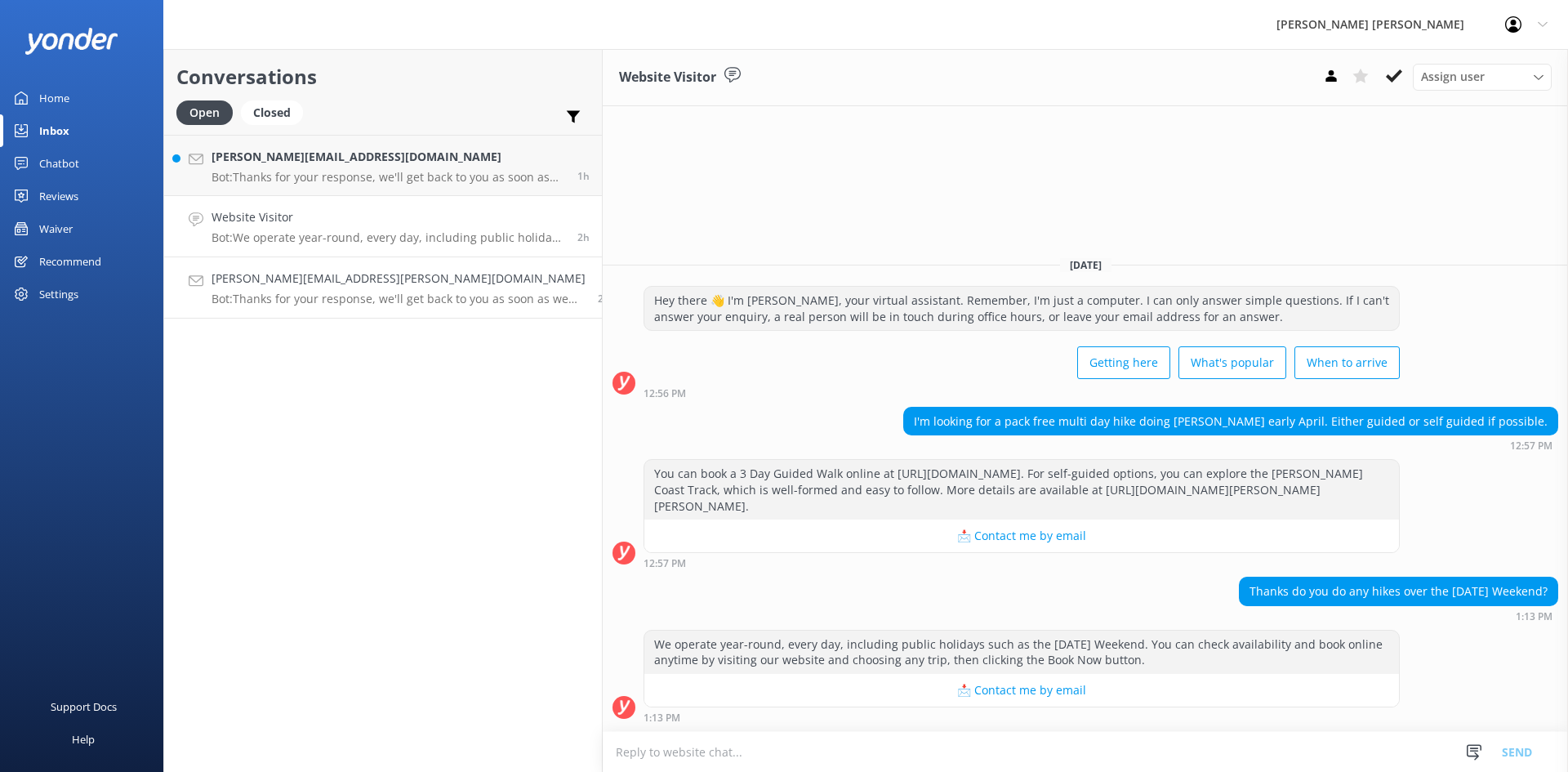
click at [326, 266] on link "[PERSON_NAME][EMAIL_ADDRESS][PERSON_NAME][DOMAIN_NAME] Bot: Thanks for your res…" at bounding box center [383, 288] width 438 height 62
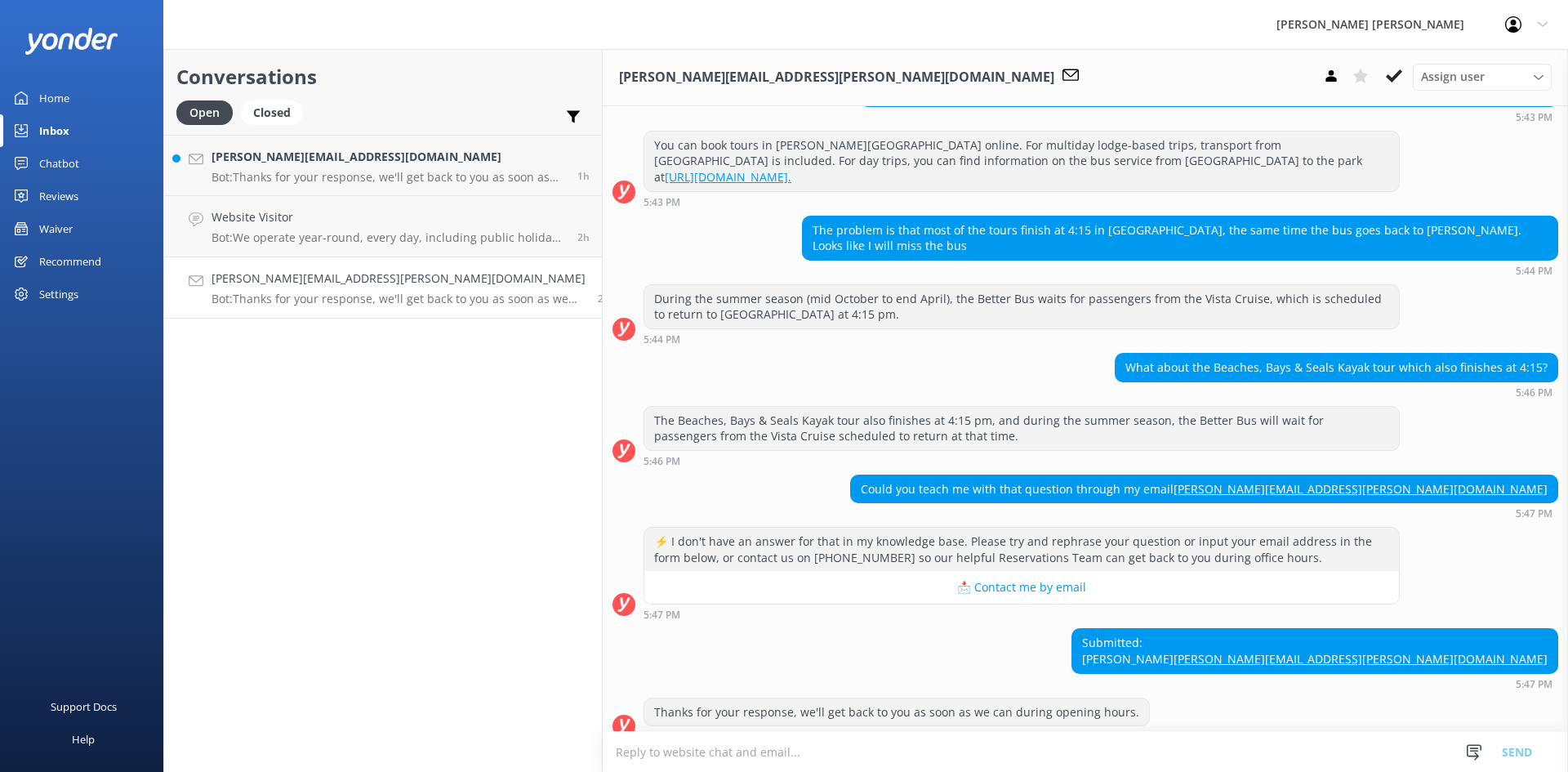
scroll to position [195, 0]
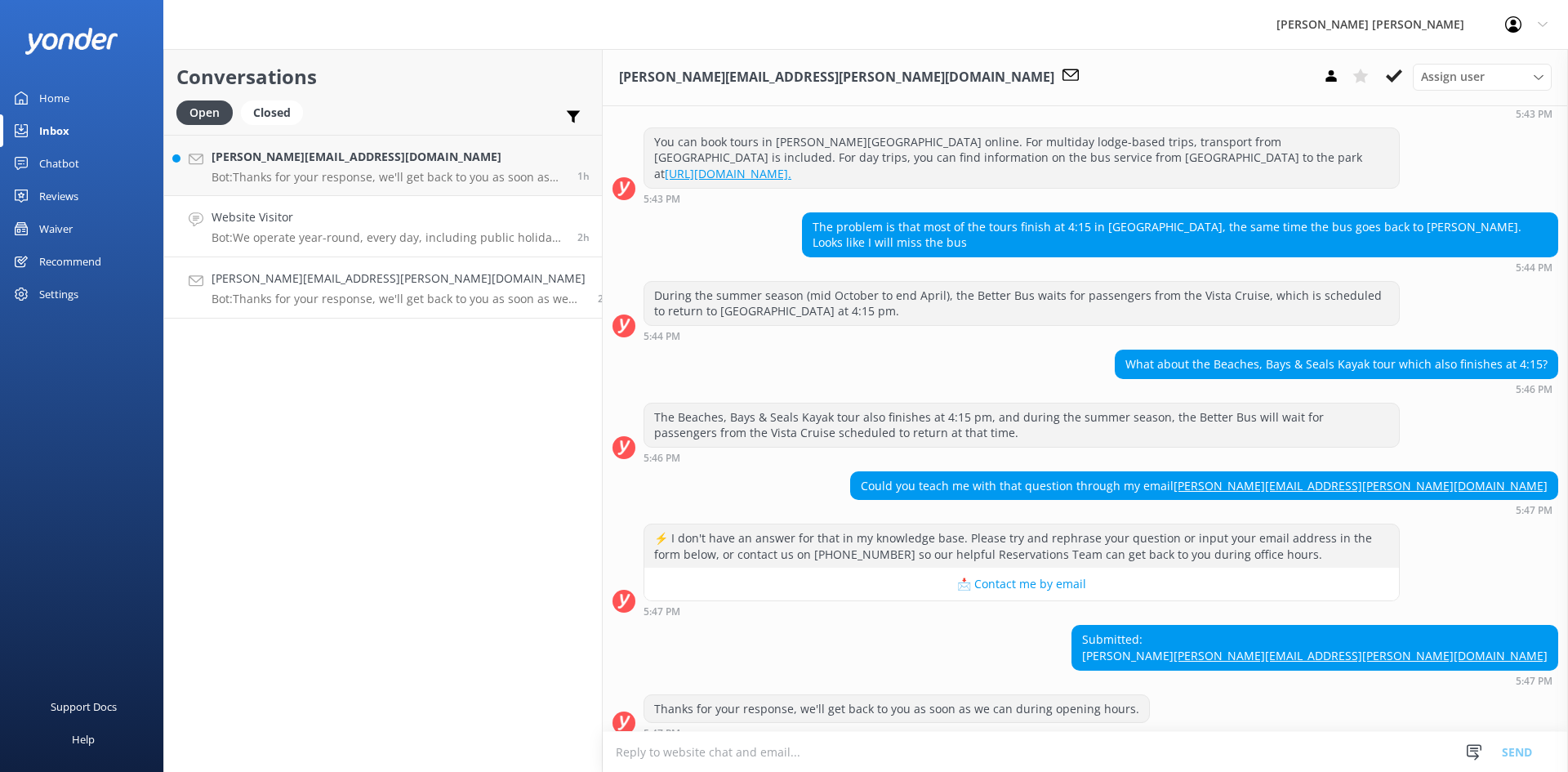
click at [312, 221] on h4 "Website Visitor" at bounding box center [388, 217] width 354 height 18
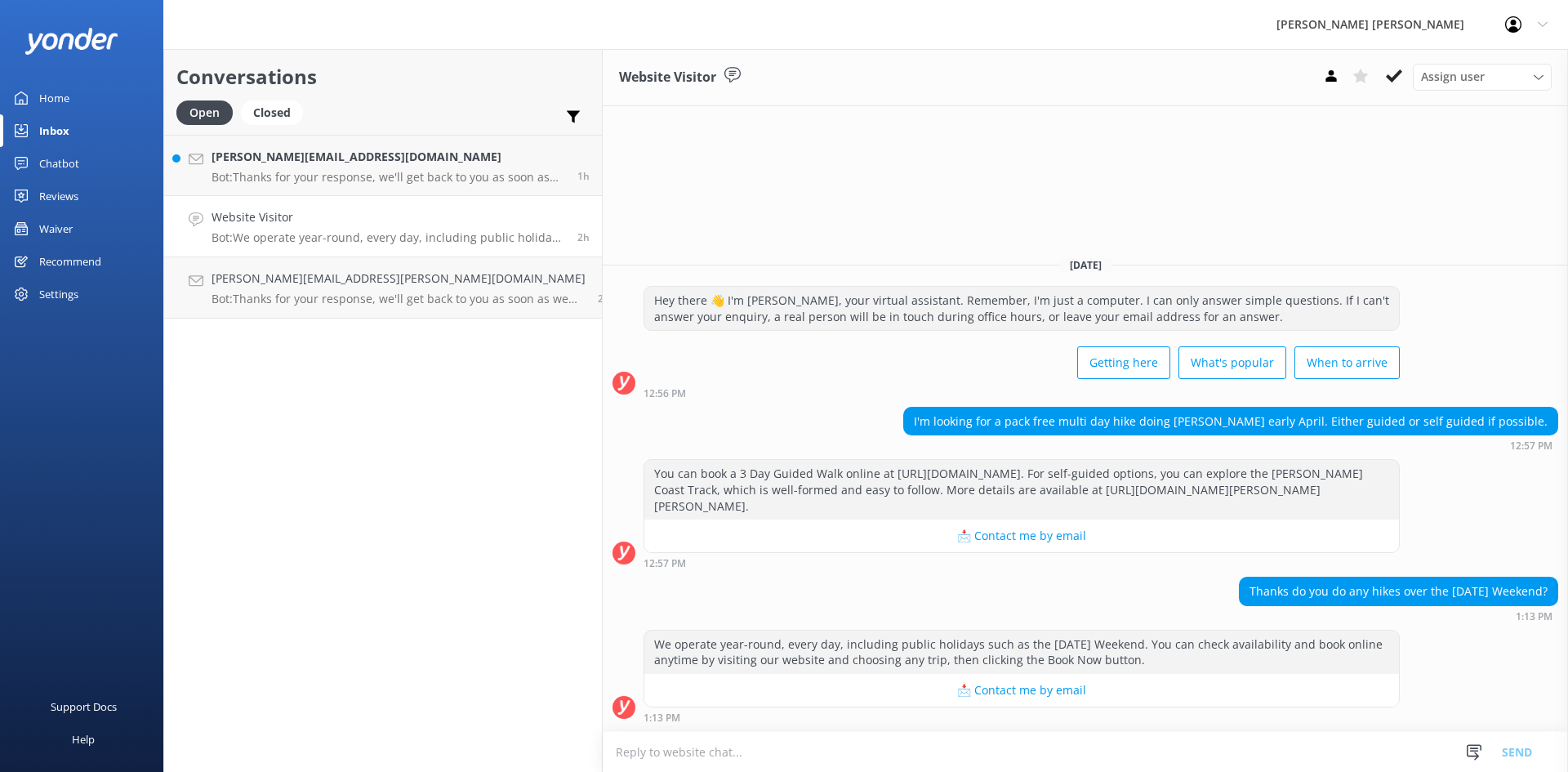
click at [928, 745] on textarea at bounding box center [1085, 751] width 965 height 40
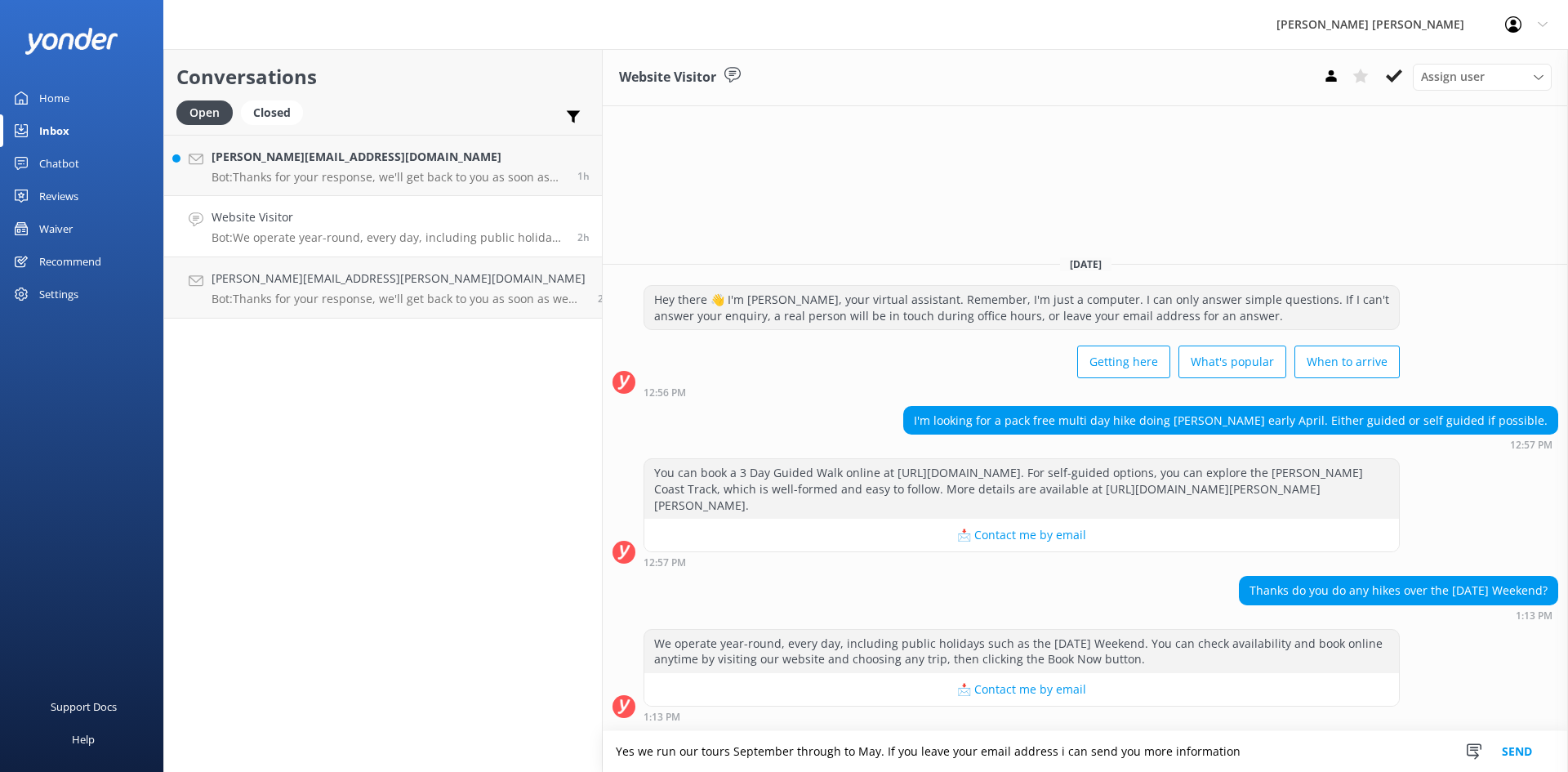
type textarea "Yes we run our tours September through to May. If you leave your email address …"
click at [1513, 746] on button "Send" at bounding box center [1518, 751] width 62 height 41
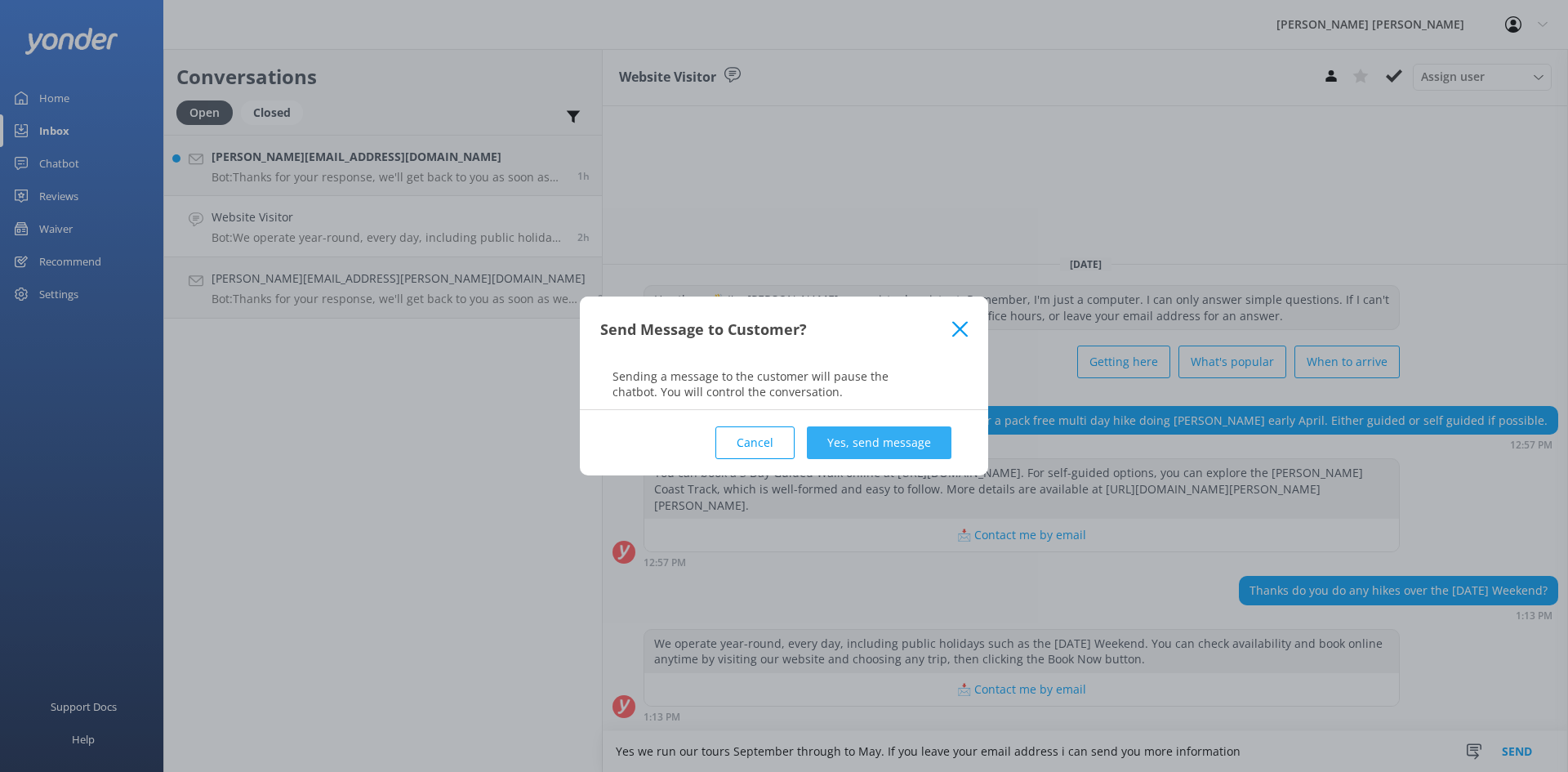
click at [895, 448] on button "Yes, send message" at bounding box center [879, 443] width 144 height 32
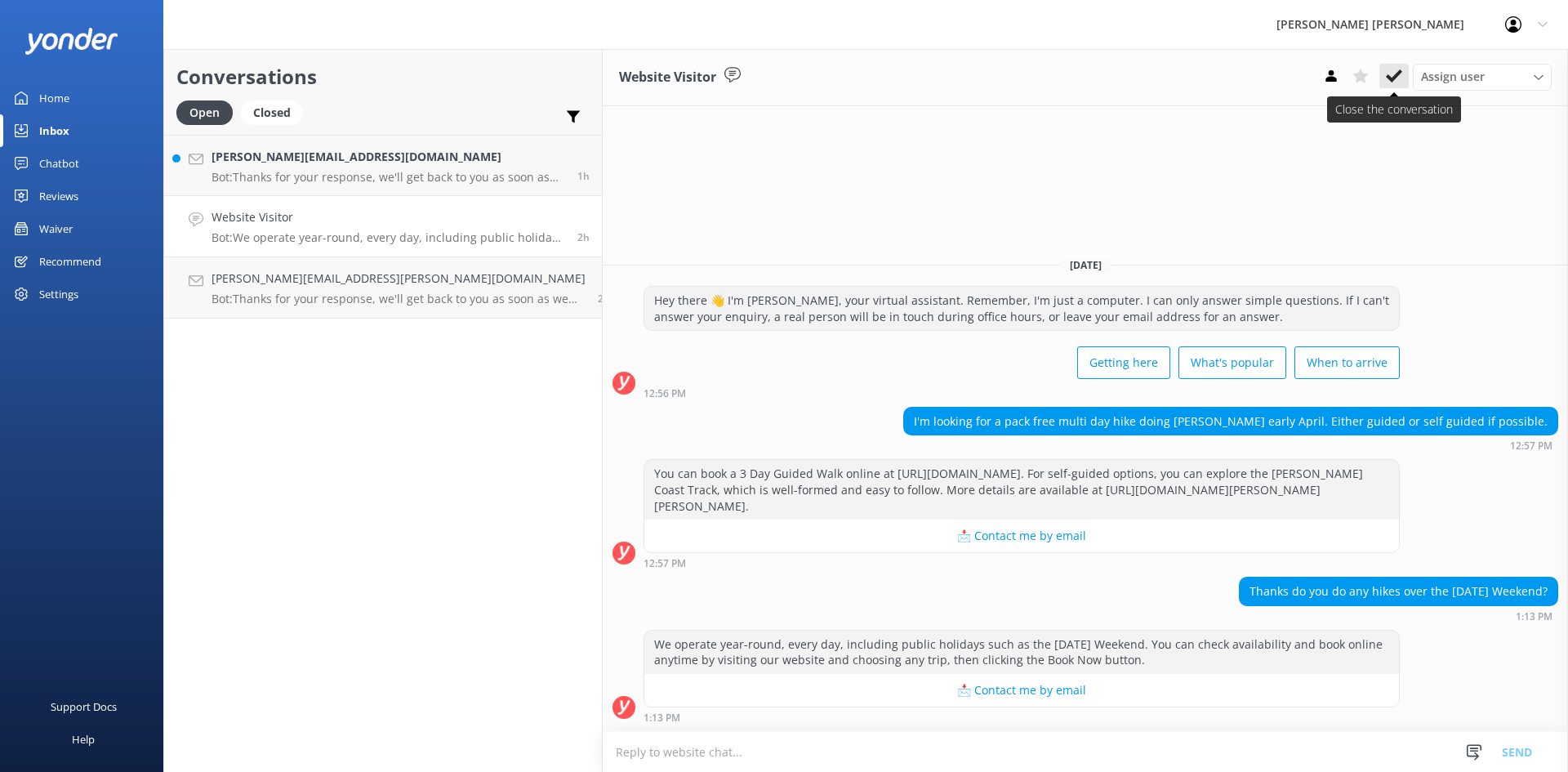
click at [1395, 82] on icon at bounding box center [1394, 75] width 16 height 16
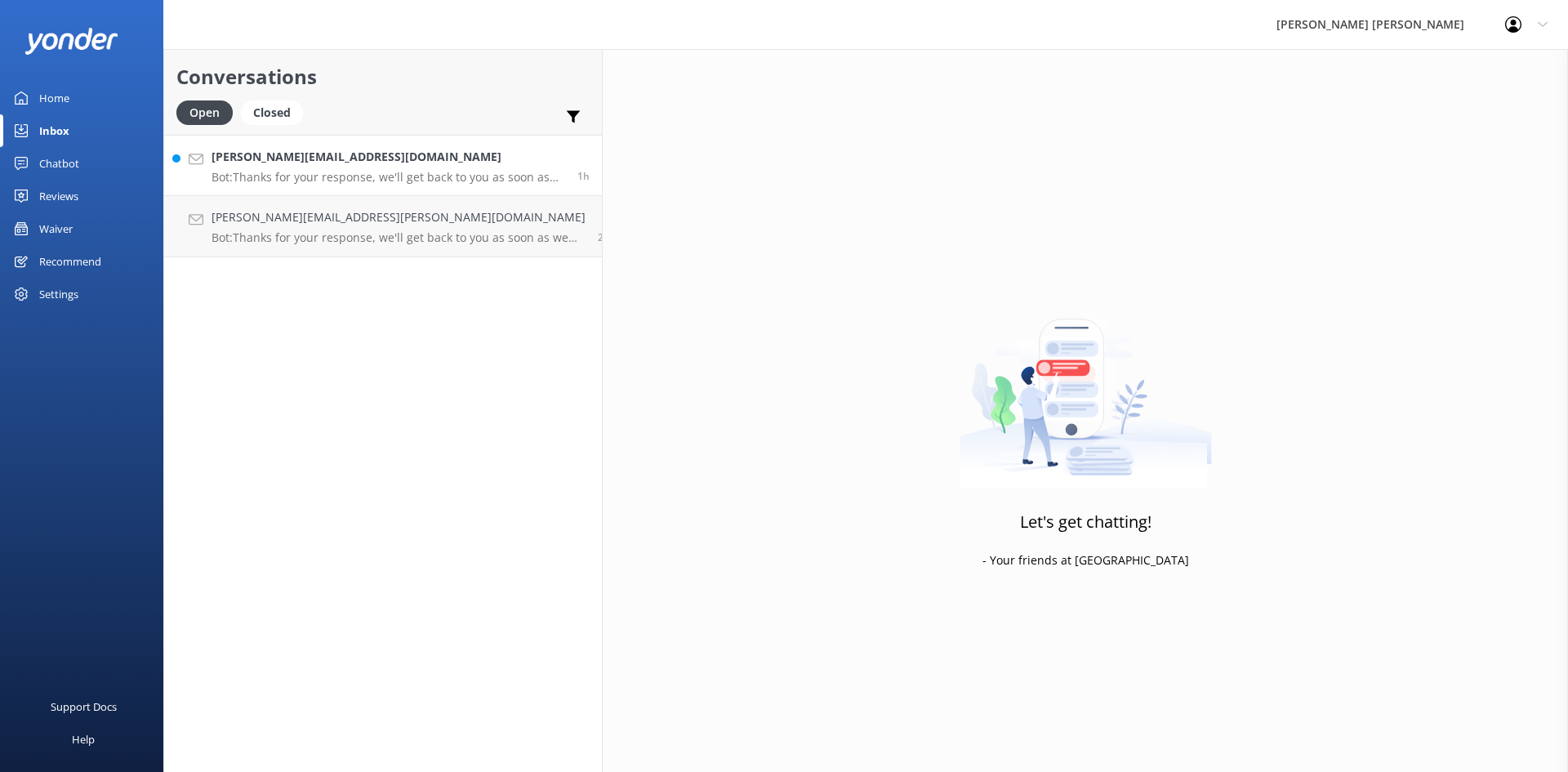
click at [328, 176] on p "Bot: Thanks for your response, we'll get back to you as soon as we can during o…" at bounding box center [388, 177] width 354 height 15
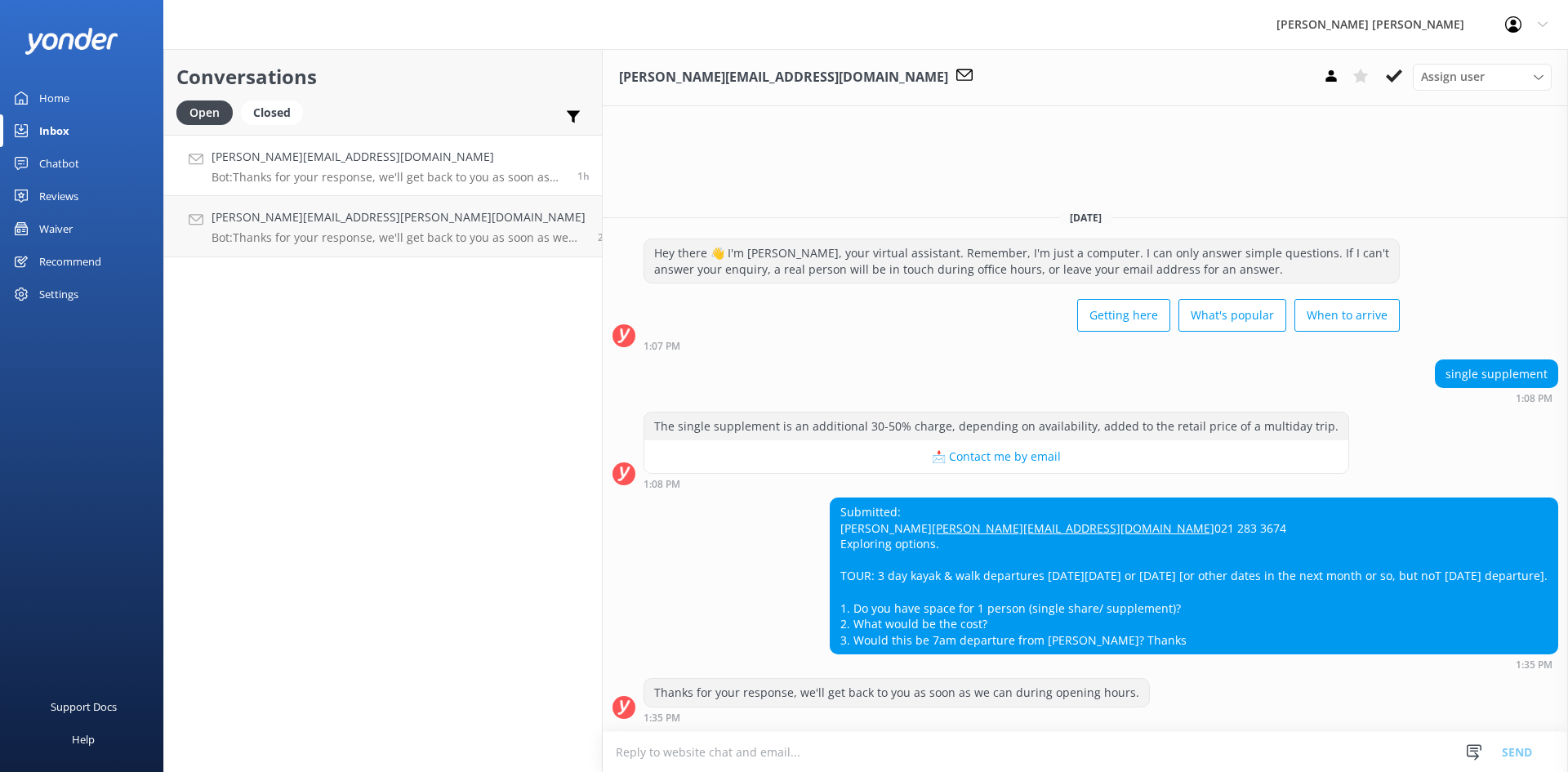
drag, startPoint x: 1108, startPoint y: 641, endPoint x: 752, endPoint y: 453, distance: 402.6
click at [752, 453] on div "[DATE] Hey there 👋 I'm [PERSON_NAME], your virtual assistant. Remember, I'm jus…" at bounding box center [1085, 463] width 965 height 535
copy div "Submitted: [PERSON_NAME] [PERSON_NAME][EMAIL_ADDRESS][DOMAIN_NAME] 021 283 3674…"
